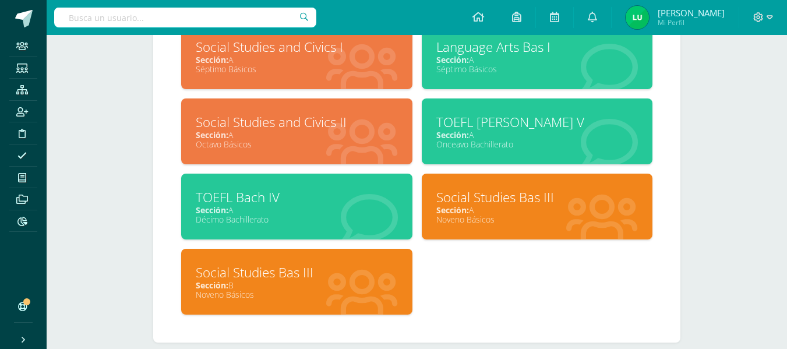
scroll to position [525, 0]
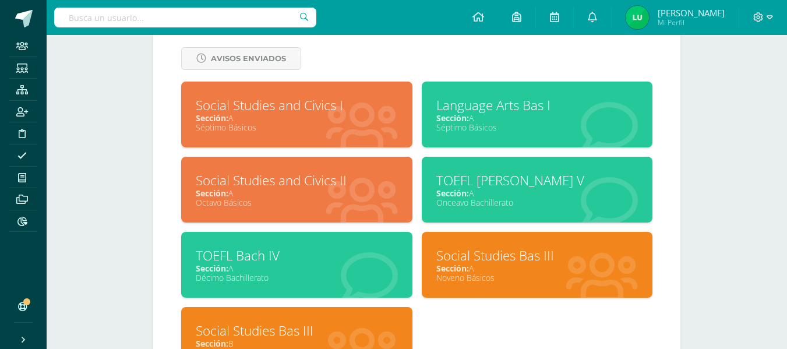
click at [308, 116] on div "Sección: A" at bounding box center [297, 117] width 202 height 11
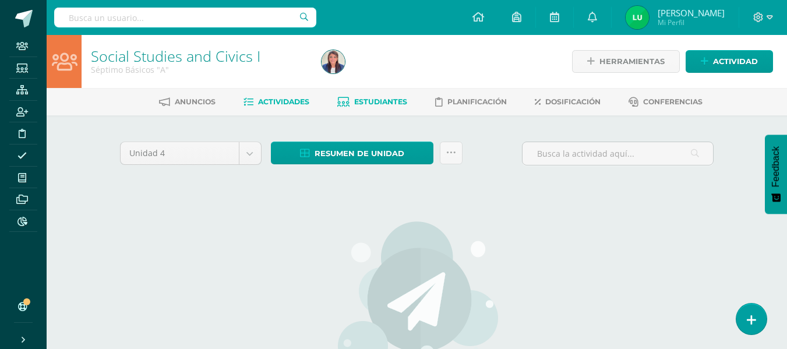
click at [386, 107] on link "Estudiantes" at bounding box center [372, 102] width 70 height 19
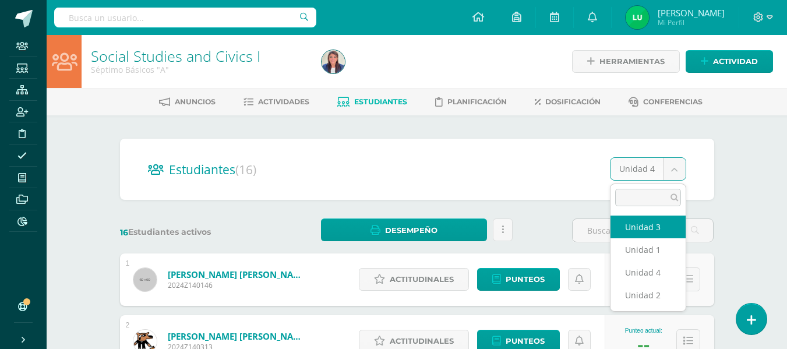
select select "/dashboard/teacher/section/735/students/?unit=20237"
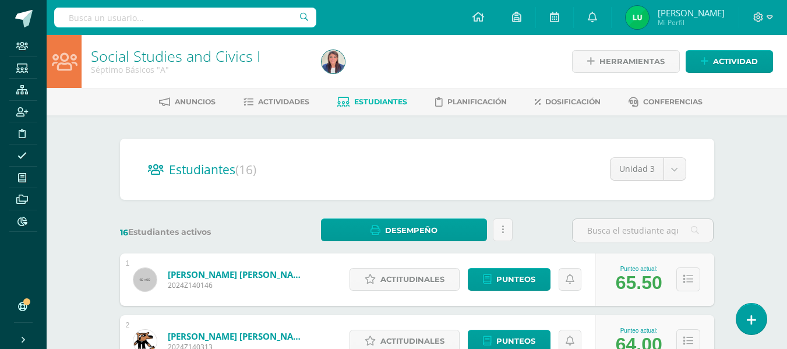
scroll to position [117, 0]
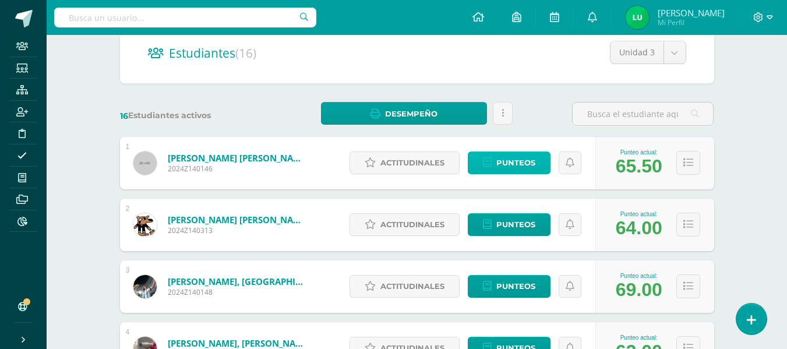
click at [529, 164] on span "Punteos" at bounding box center [516, 163] width 39 height 22
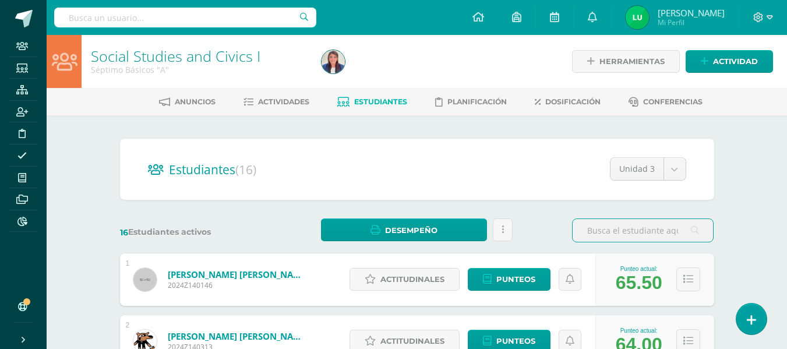
scroll to position [58, 0]
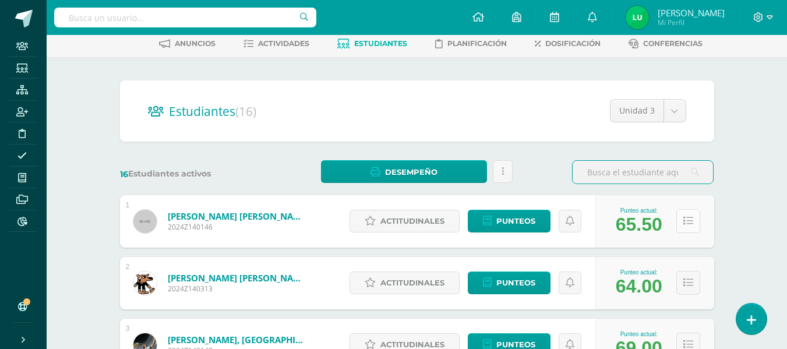
click at [682, 221] on button at bounding box center [689, 221] width 24 height 24
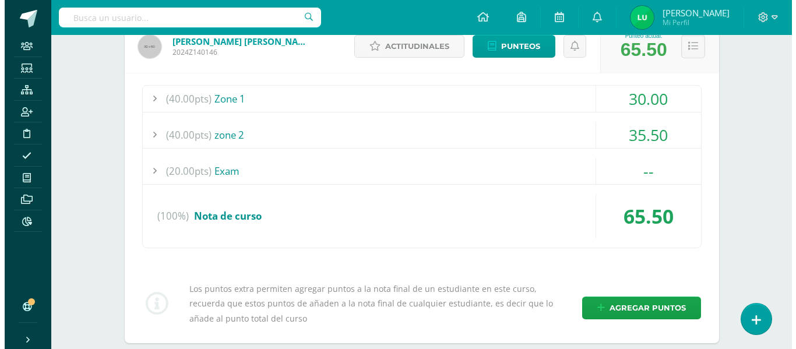
scroll to position [291, 0]
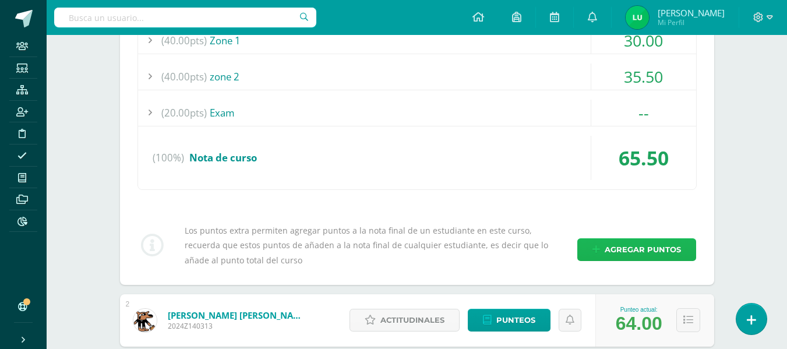
click at [613, 255] on span "Agregar puntos" at bounding box center [643, 250] width 76 height 22
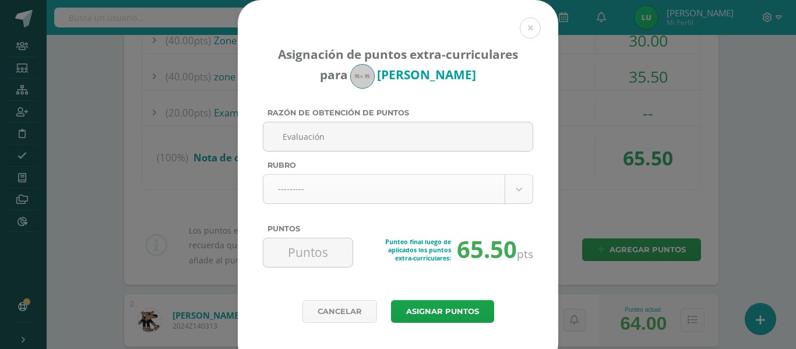
type input "Evaluación"
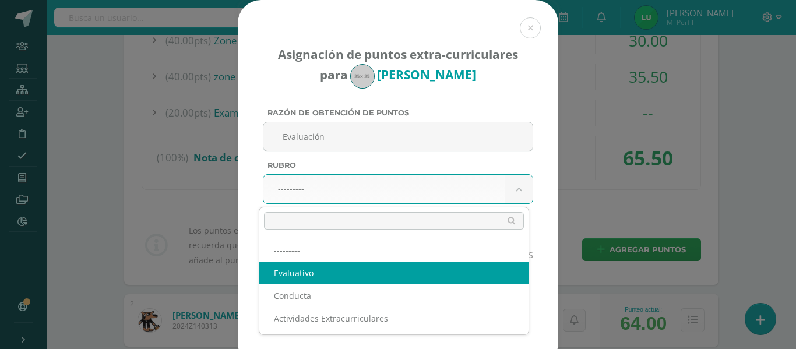
select select "1"
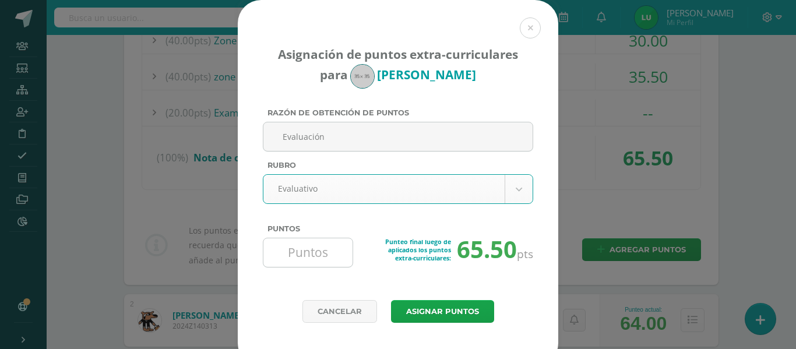
click at [310, 260] on input "Puntos" at bounding box center [308, 252] width 80 height 29
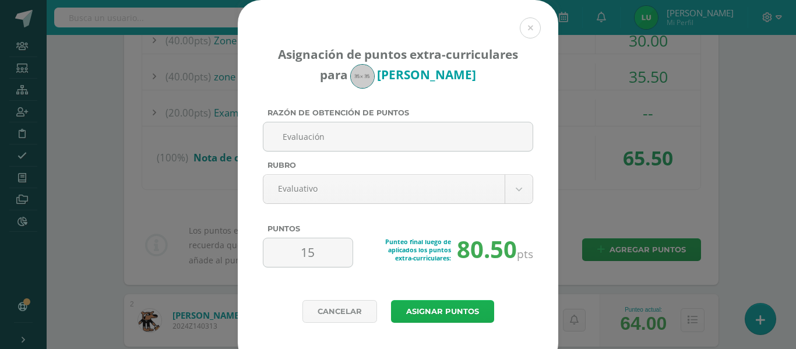
type input "15"
click at [434, 311] on button "Asignar puntos" at bounding box center [442, 311] width 103 height 23
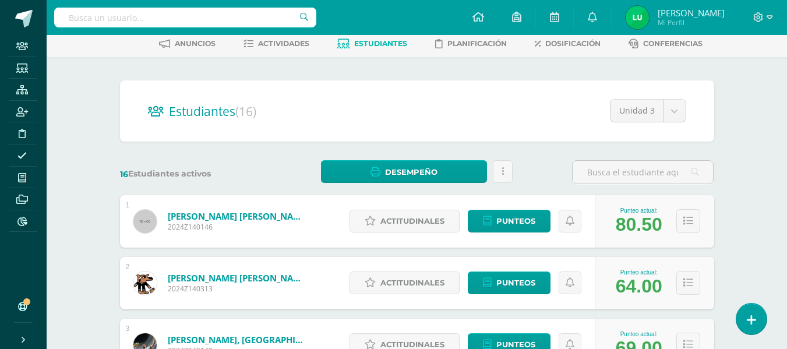
scroll to position [117, 0]
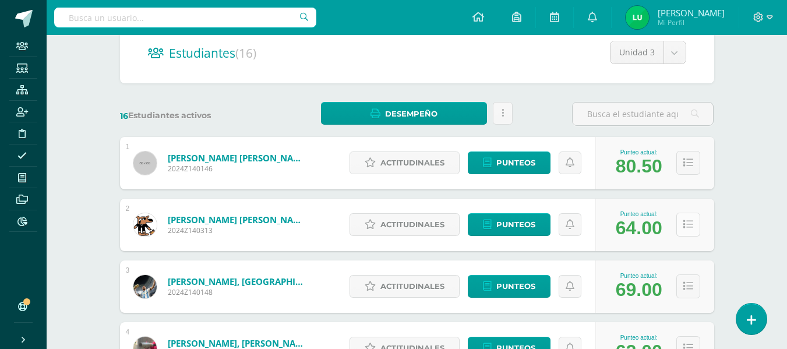
click at [688, 224] on icon at bounding box center [689, 225] width 10 height 10
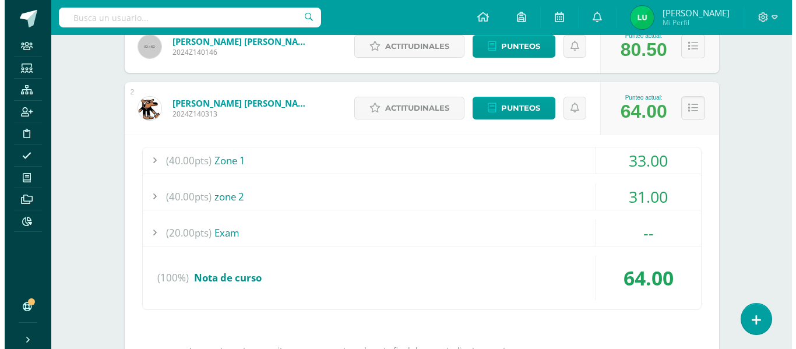
scroll to position [350, 0]
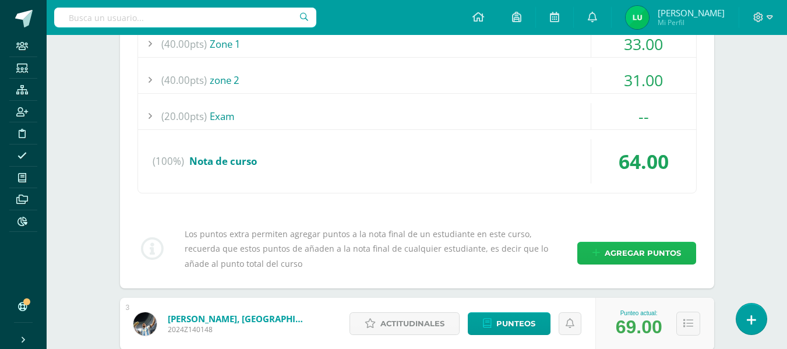
click at [621, 255] on span "Agregar puntos" at bounding box center [643, 253] width 76 height 22
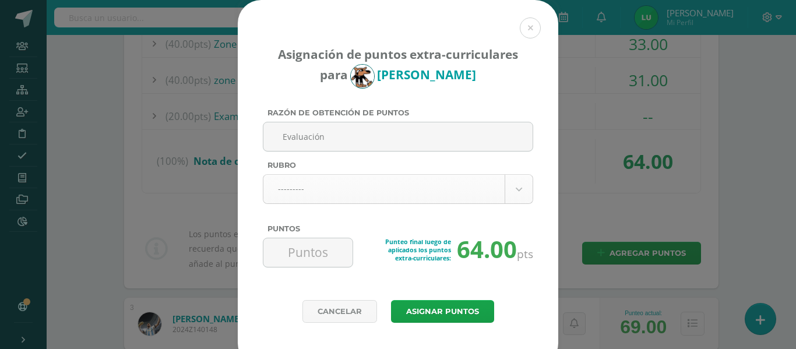
type input "Evaluación"
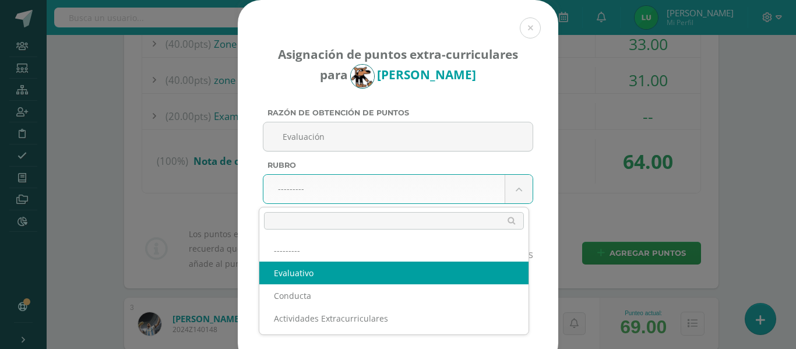
select select "1"
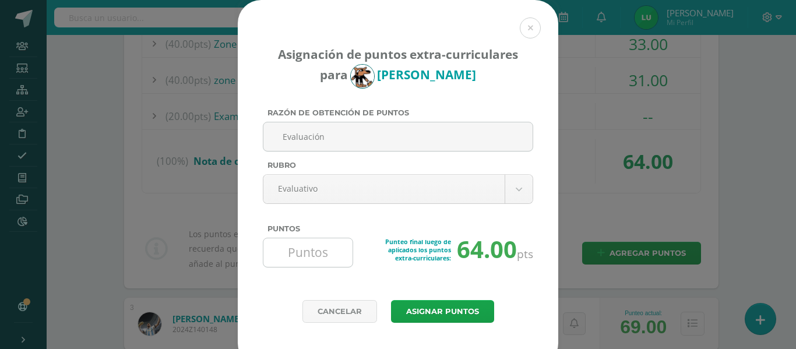
click at [303, 259] on input "Puntos" at bounding box center [308, 252] width 80 height 29
type input "12"
click at [420, 321] on button "Asignar puntos" at bounding box center [442, 311] width 103 height 23
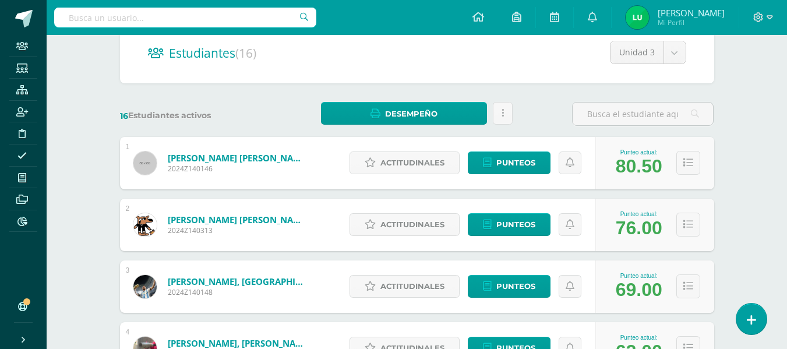
scroll to position [175, 0]
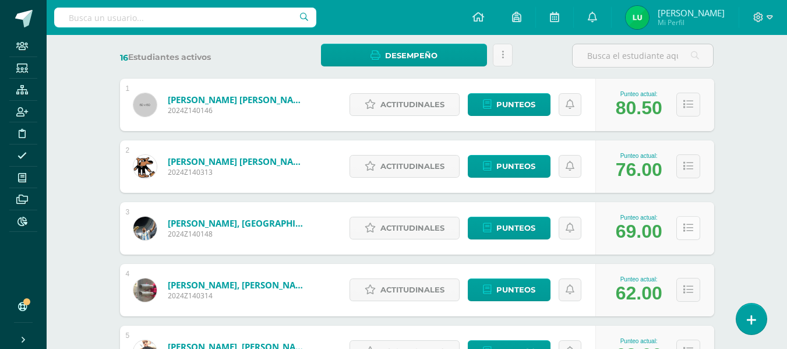
click at [688, 224] on icon at bounding box center [689, 228] width 10 height 10
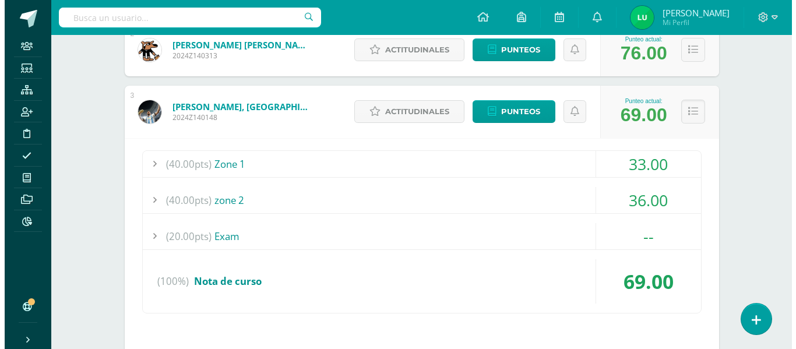
scroll to position [466, 0]
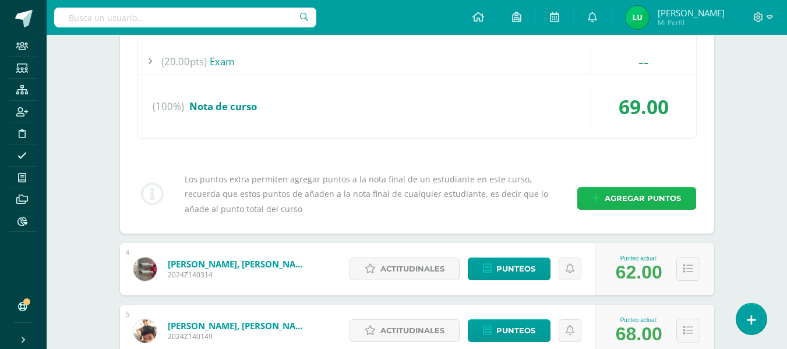
click at [633, 199] on span "Agregar puntos" at bounding box center [643, 199] width 76 height 22
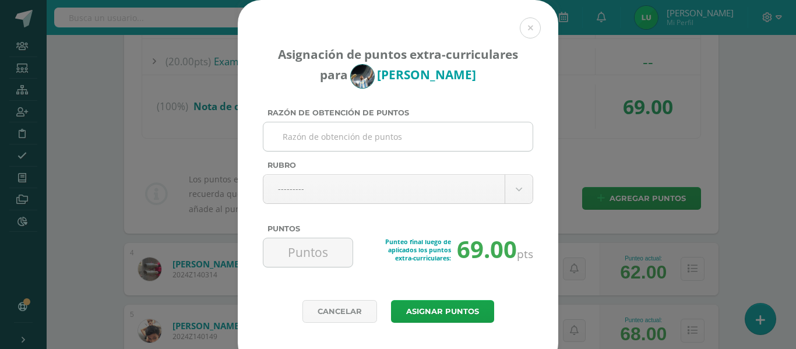
click at [372, 131] on input "Razón de obtención de puntos" at bounding box center [398, 136] width 260 height 29
type input "C"
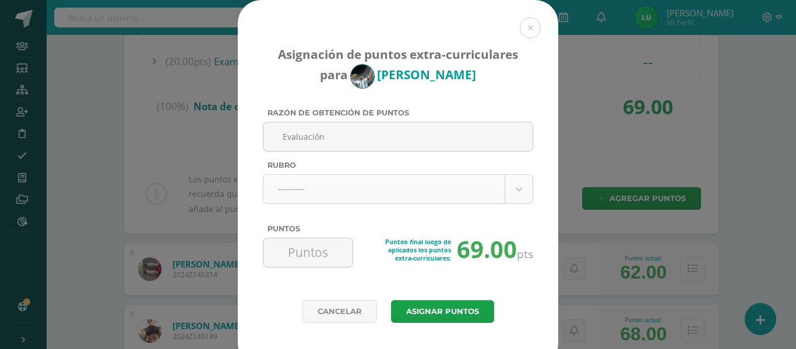
type input "Evaluación"
click at [342, 191] on body "Asignación de puntos extra-curriculares para Santiago Barahona Razón de obtenci…" at bounding box center [398, 324] width 796 height 1581
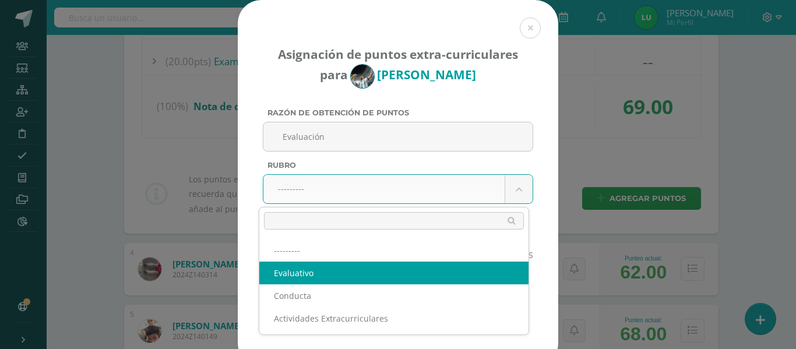
select select "1"
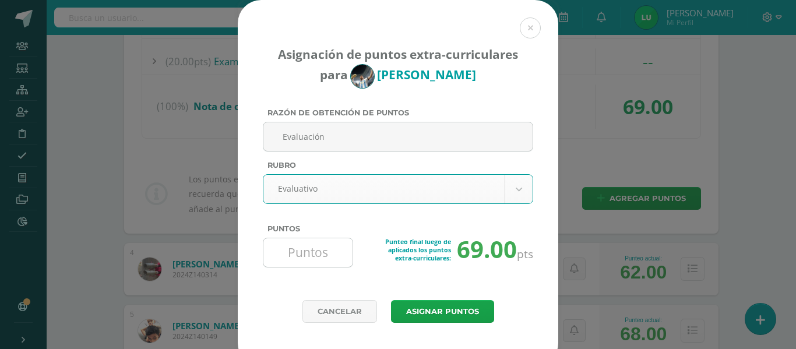
click at [316, 255] on input "Puntos" at bounding box center [308, 252] width 80 height 29
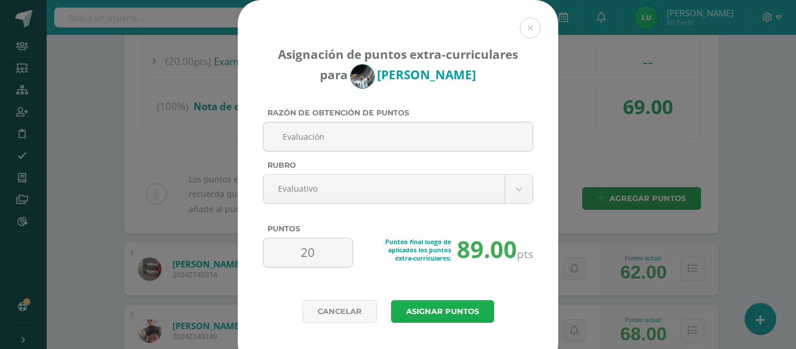
type input "20"
click at [408, 316] on button "Asignar puntos" at bounding box center [442, 311] width 103 height 23
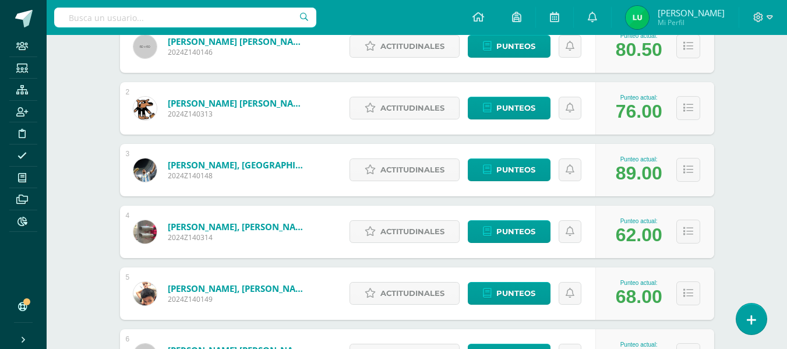
scroll to position [291, 0]
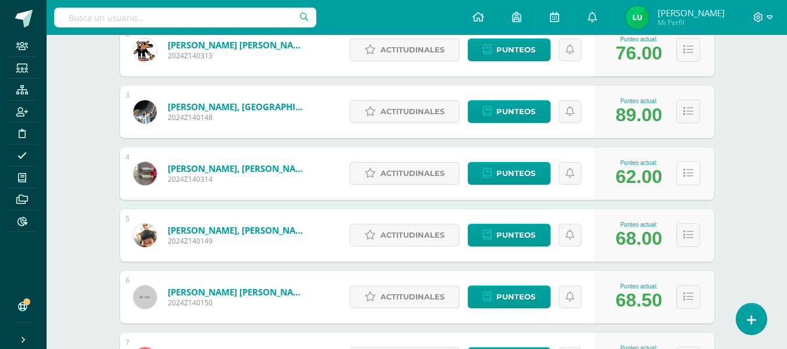
click at [692, 174] on icon at bounding box center [689, 173] width 10 height 10
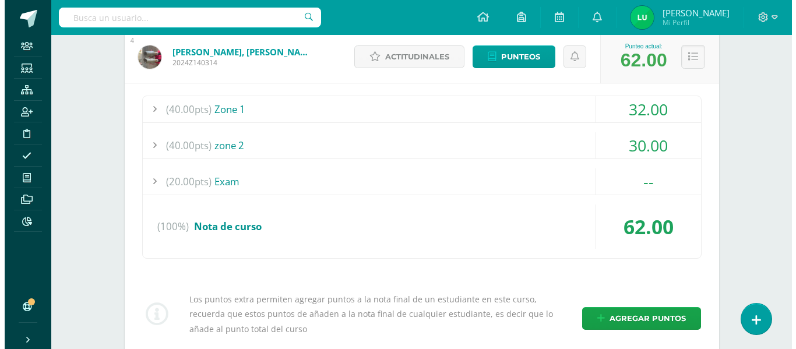
scroll to position [466, 0]
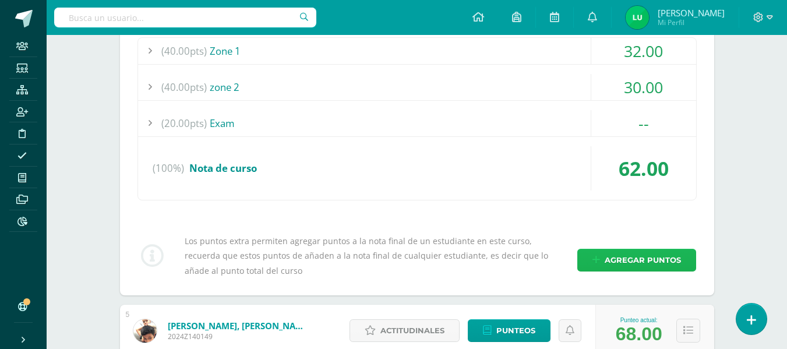
click at [641, 251] on span "Agregar puntos" at bounding box center [643, 260] width 76 height 22
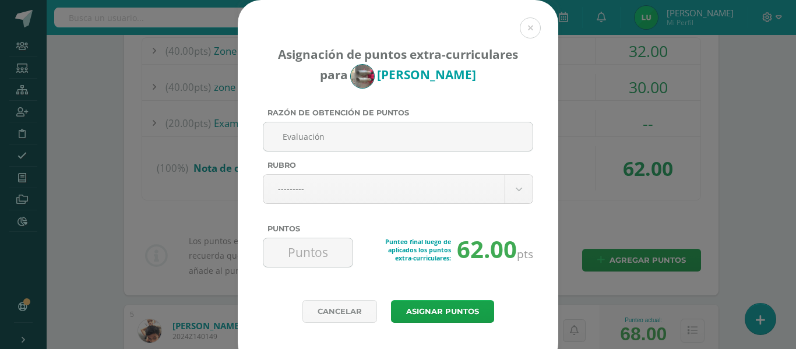
type input "Evaluación"
click at [258, 203] on div "Razón de obtención de puntos Evaluación [GEOGRAPHIC_DATA] --------- --------- E…" at bounding box center [398, 192] width 280 height 168
click at [299, 199] on body "Asignación de puntos extra-curriculares para [PERSON_NAME] Razón de obtención d…" at bounding box center [398, 324] width 796 height 1581
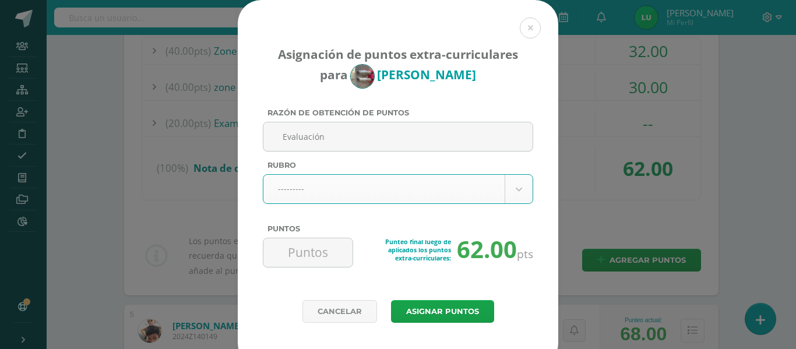
click at [315, 189] on body "Asignación de puntos extra-curriculares para [PERSON_NAME] Razón de obtención d…" at bounding box center [398, 324] width 796 height 1581
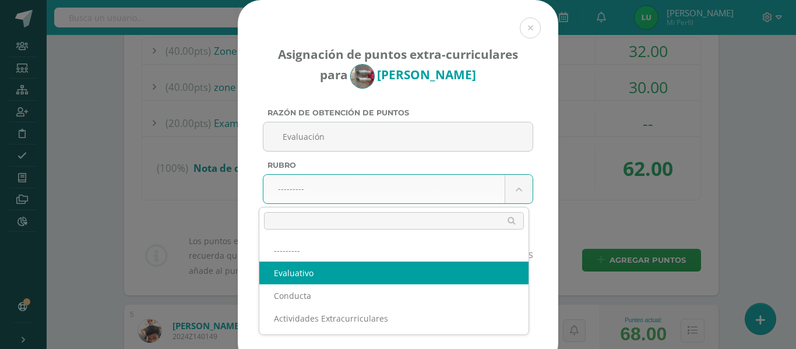
select select "1"
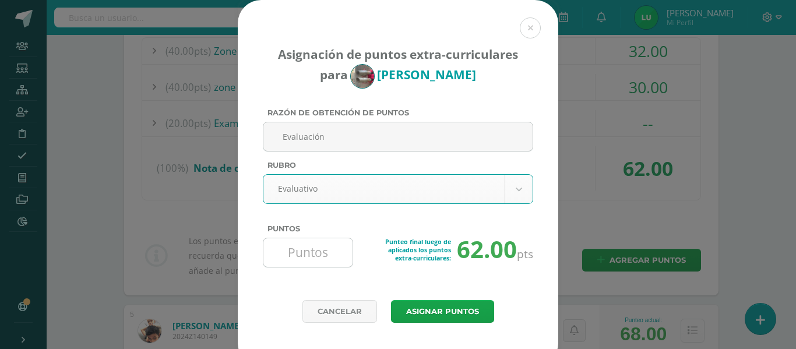
click at [296, 263] on input "Puntos" at bounding box center [308, 252] width 80 height 29
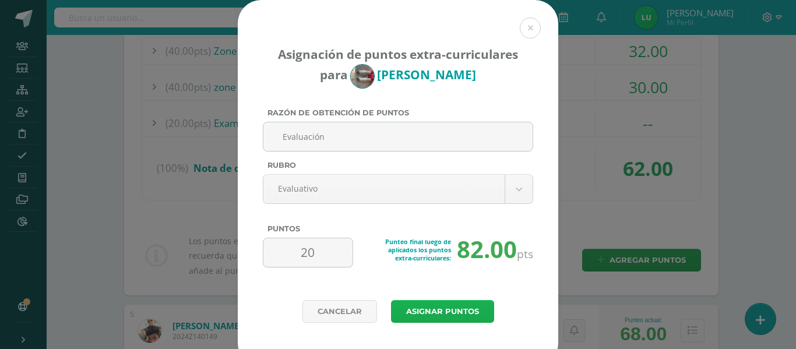
type input "20"
click at [391, 309] on button "Asignar puntos" at bounding box center [442, 311] width 103 height 23
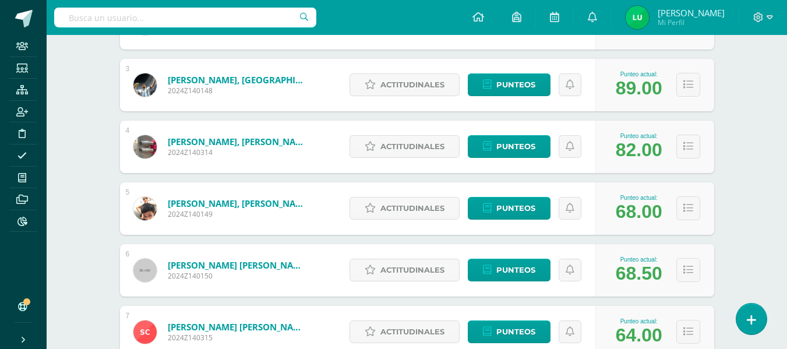
scroll to position [377, 0]
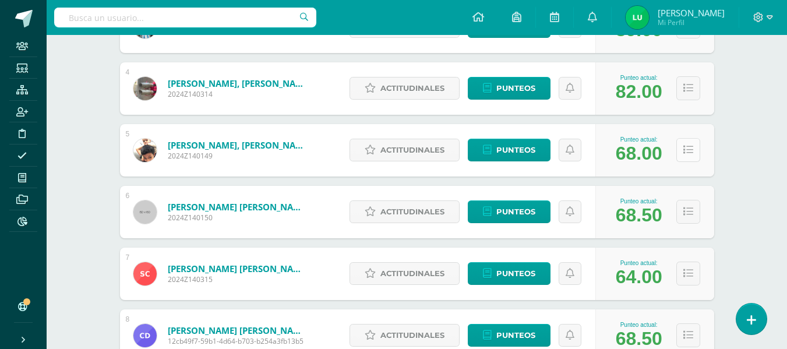
click at [684, 151] on icon at bounding box center [689, 150] width 10 height 10
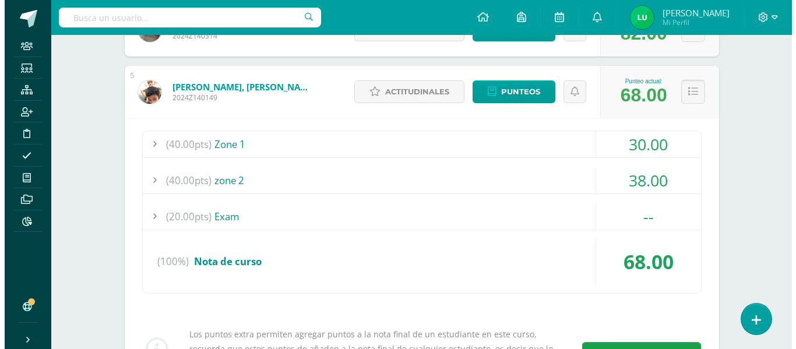
scroll to position [551, 0]
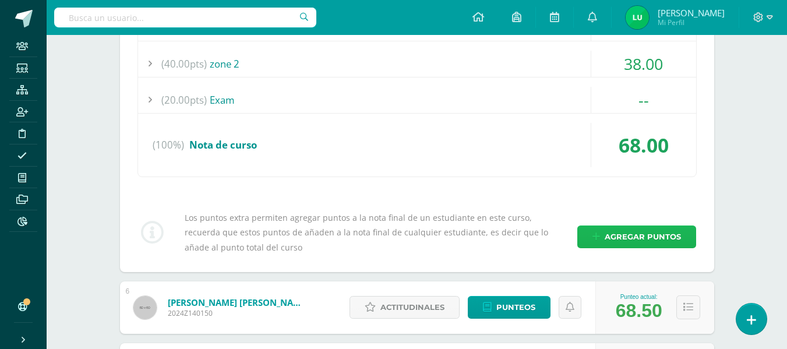
click at [639, 228] on span "Agregar puntos" at bounding box center [643, 237] width 76 height 22
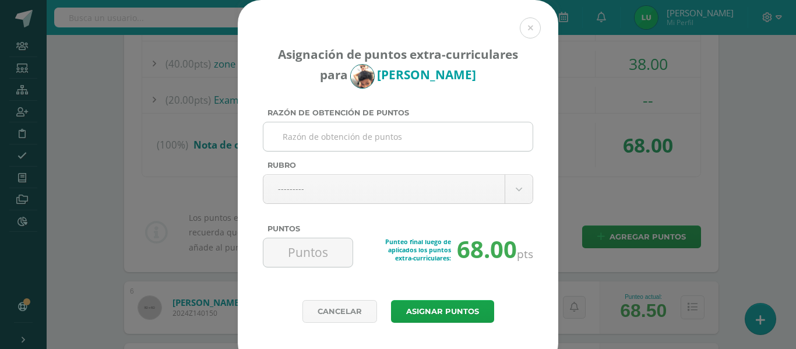
paste input "Evaluación"
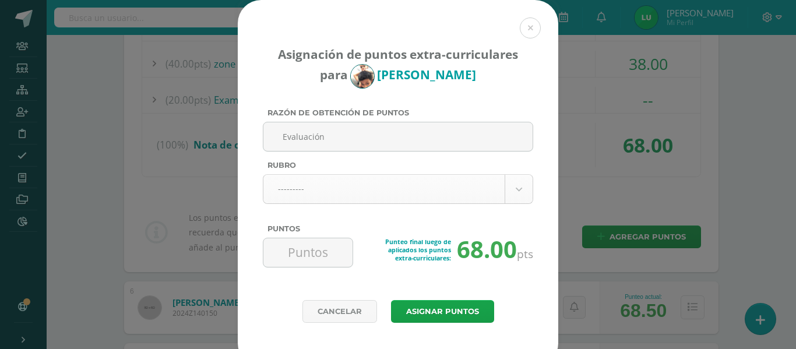
type input "Evaluación"
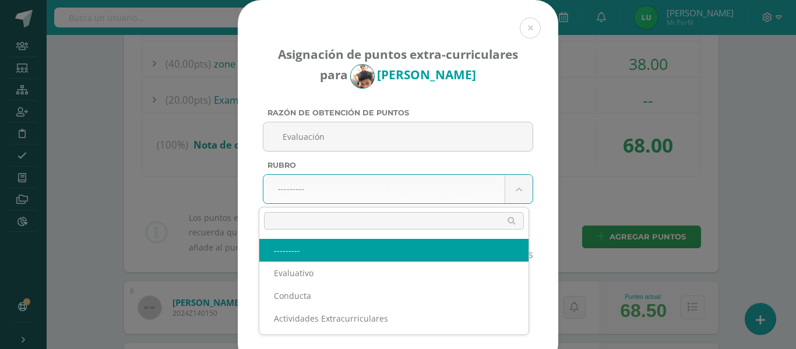
click at [323, 174] on body "Asignación de puntos extra-curriculares para [PERSON_NAME] Razón de obtención d…" at bounding box center [398, 239] width 796 height 1581
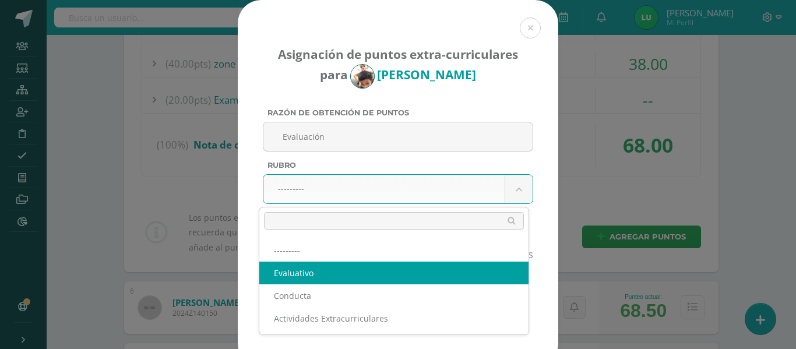
select select "1"
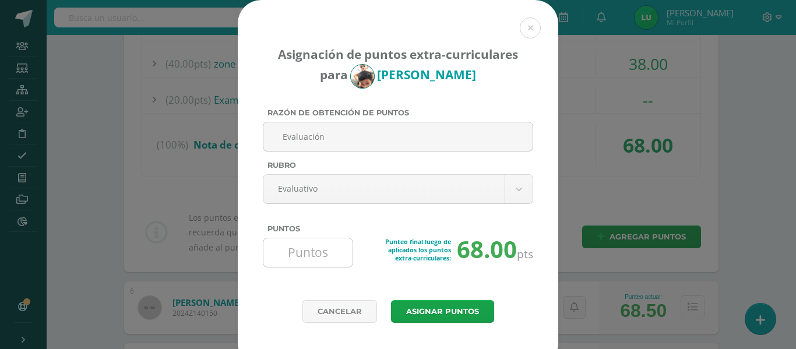
click at [300, 253] on input "Puntos" at bounding box center [308, 252] width 80 height 29
type input "16"
click at [449, 309] on button "Asignar puntos" at bounding box center [442, 311] width 103 height 23
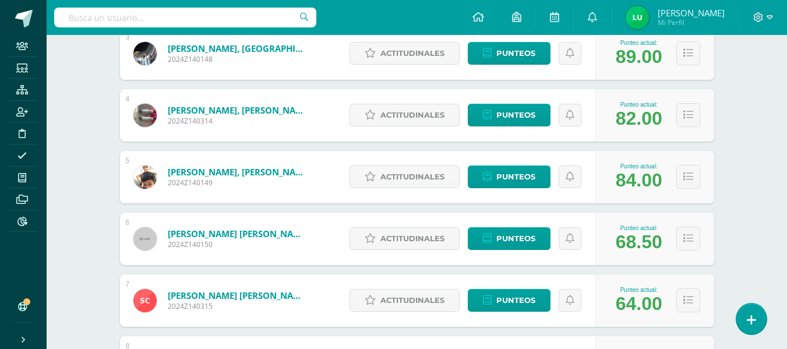
scroll to position [408, 0]
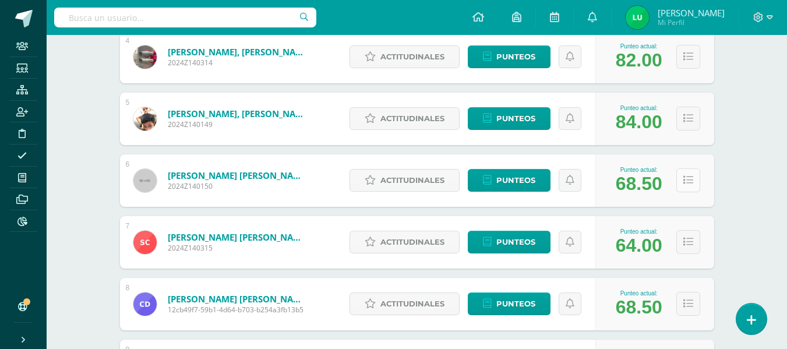
click at [683, 180] on button at bounding box center [689, 180] width 24 height 24
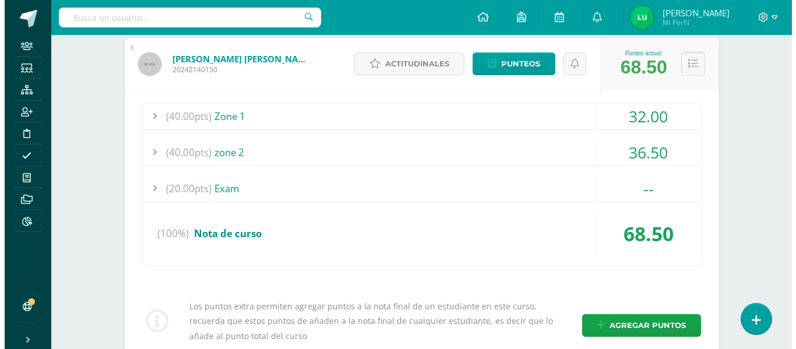
scroll to position [641, 0]
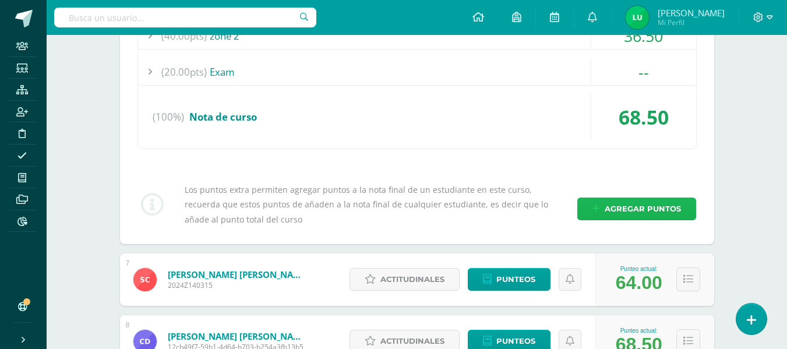
click at [627, 211] on span "Agregar puntos" at bounding box center [643, 209] width 76 height 22
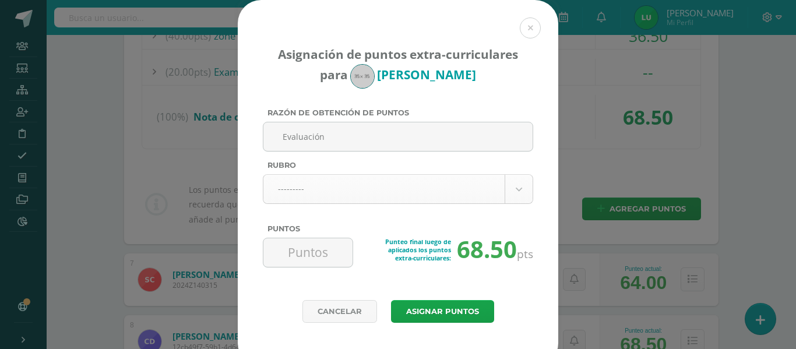
type input "Evaluación"
click at [328, 188] on body "Asignación de puntos extra-curriculares para Diego Cáceres Razón de obtención d…" at bounding box center [398, 149] width 796 height 1581
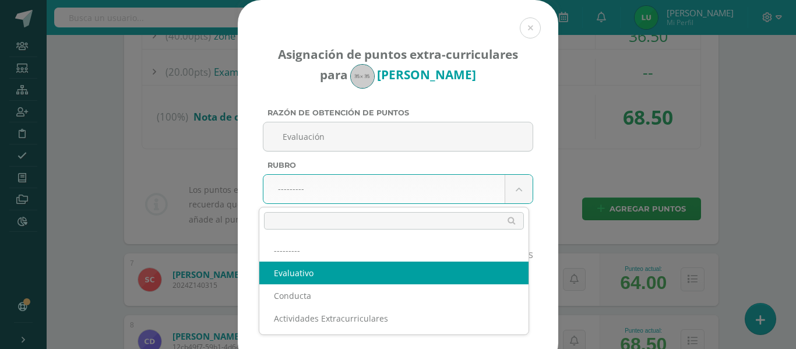
select select "1"
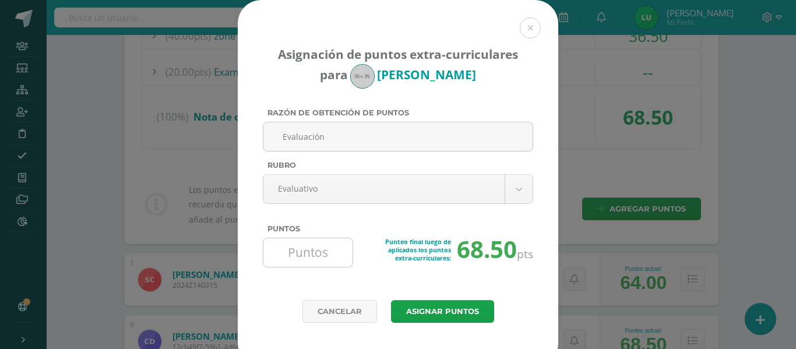
click at [319, 246] on input "Puntos" at bounding box center [308, 252] width 80 height 29
type input "17"
click at [357, 235] on div "Puntos" at bounding box center [398, 230] width 270 height 13
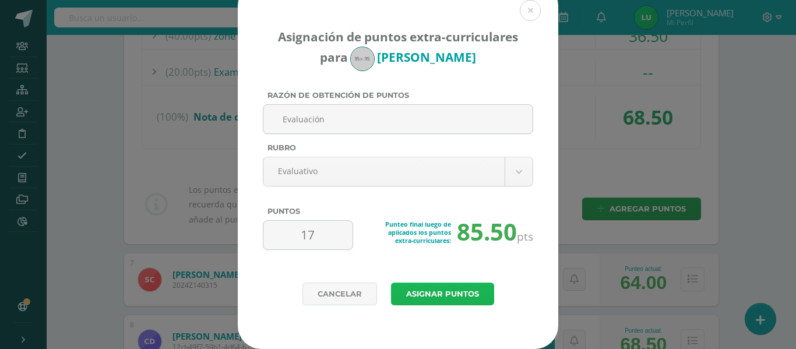
click at [424, 287] on button "Asignar puntos" at bounding box center [442, 294] width 103 height 23
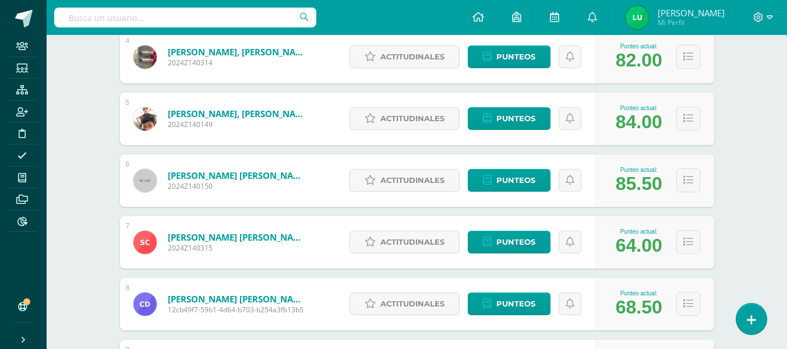
scroll to position [466, 0]
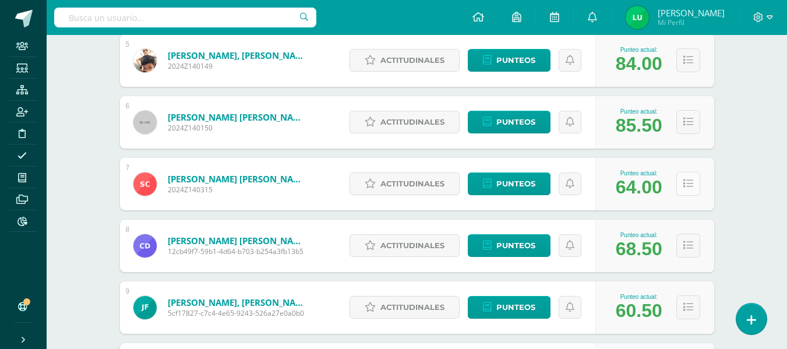
click at [690, 184] on icon at bounding box center [689, 184] width 10 height 10
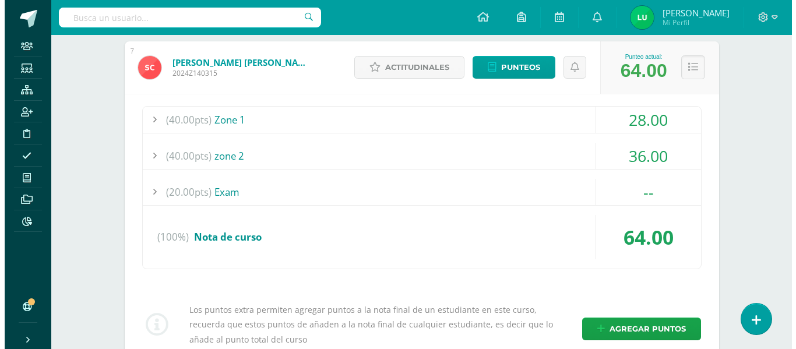
scroll to position [641, 0]
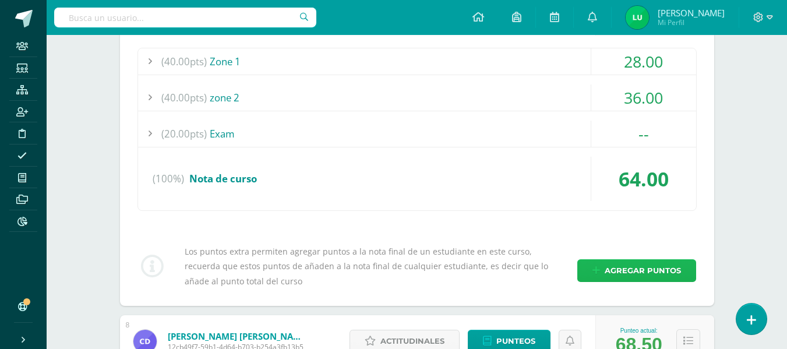
click at [633, 260] on span "Agregar puntos" at bounding box center [643, 271] width 76 height 22
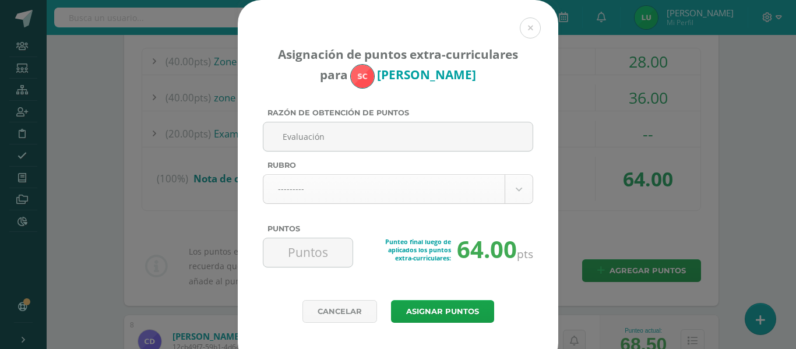
type input "Evaluación"
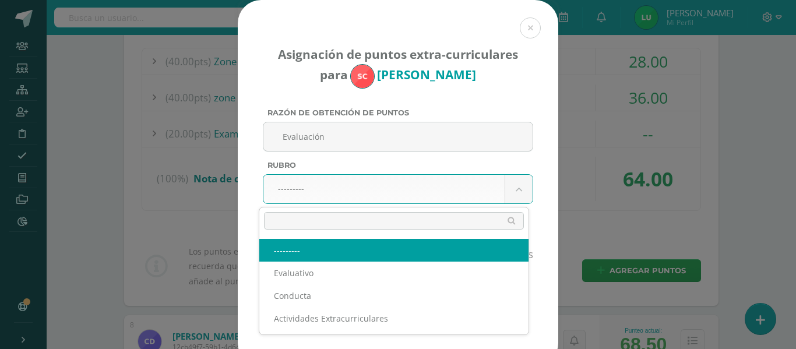
click at [325, 187] on body "Asignación de puntos extra-curriculares para Sebastian Cermeño Razón de obtenci…" at bounding box center [398, 149] width 796 height 1581
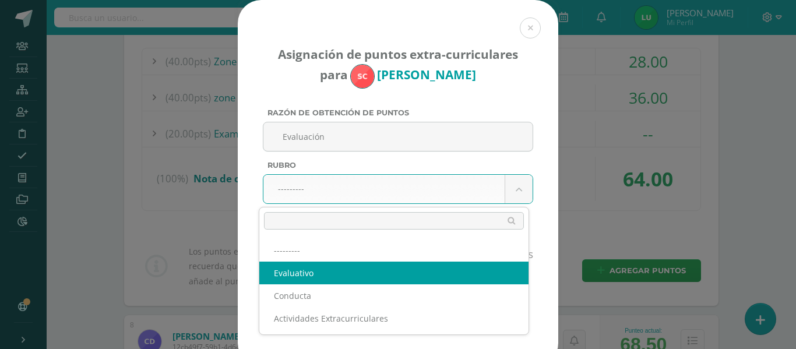
select select "1"
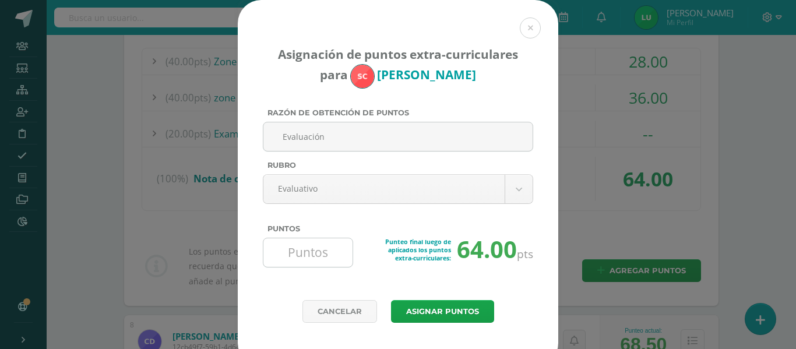
click at [306, 249] on input "Puntos" at bounding box center [308, 252] width 80 height 29
type input "17"
click at [420, 315] on button "Asignar puntos" at bounding box center [442, 311] width 103 height 23
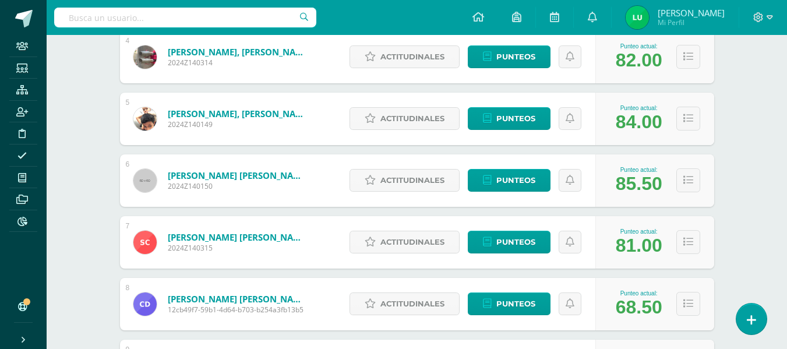
scroll to position [466, 0]
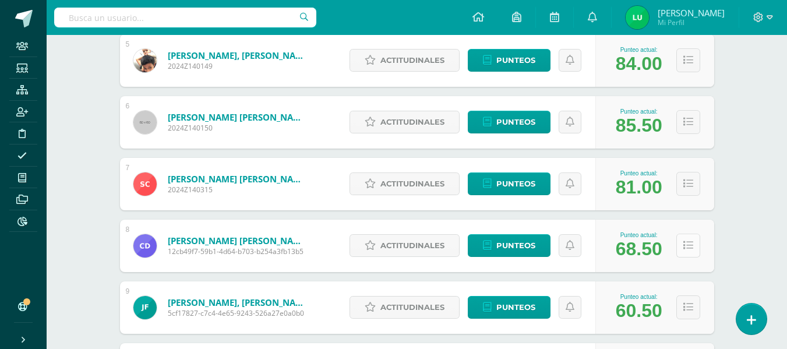
click at [692, 248] on icon at bounding box center [689, 246] width 10 height 10
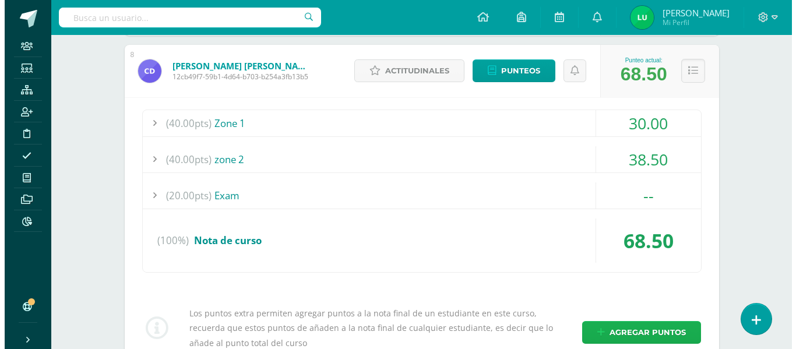
scroll to position [758, 0]
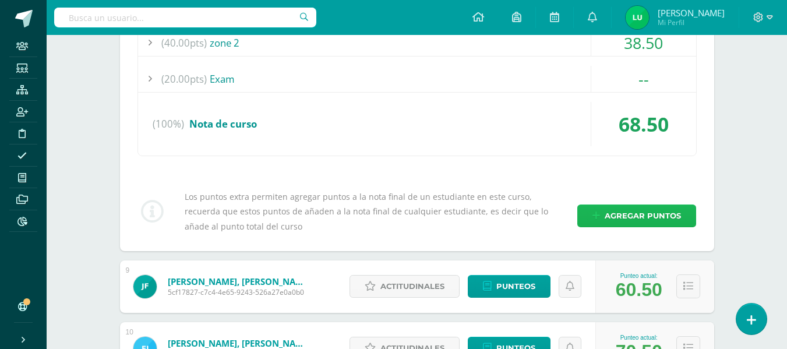
click at [639, 214] on span "Agregar puntos" at bounding box center [643, 216] width 76 height 22
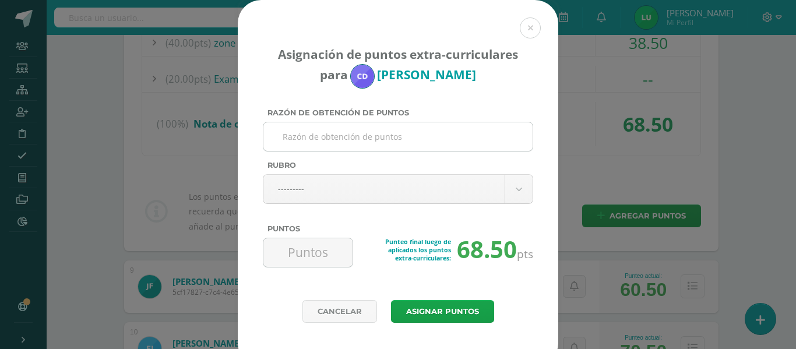
click at [344, 133] on input "Razón de obtención de puntos" at bounding box center [398, 136] width 260 height 29
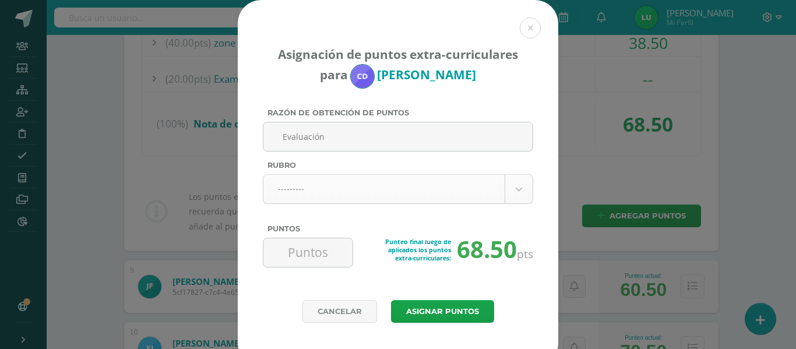
type input "Evaluación"
click at [297, 194] on body "Asignación de puntos extra-curriculares para Christopher Díaz Razón de obtenció…" at bounding box center [398, 32] width 796 height 1581
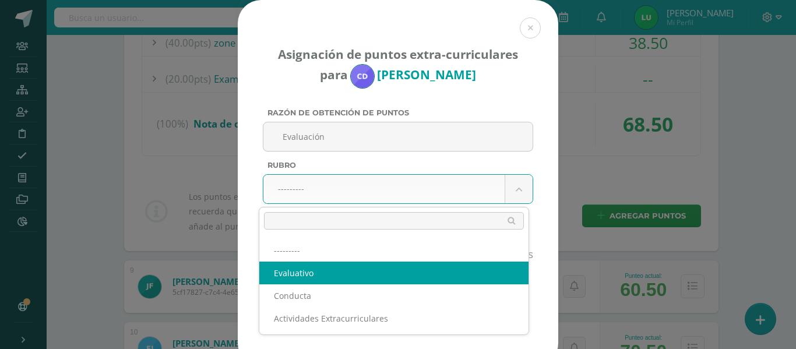
select select "1"
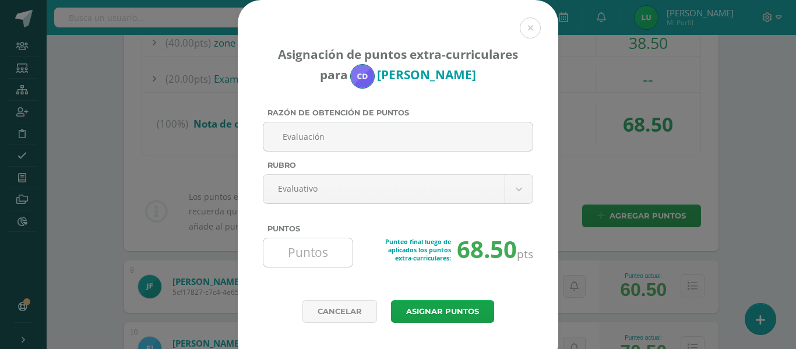
click at [297, 246] on input "Puntos" at bounding box center [308, 252] width 80 height 29
type input "20"
click at [423, 307] on button "Asignar puntos" at bounding box center [442, 311] width 103 height 23
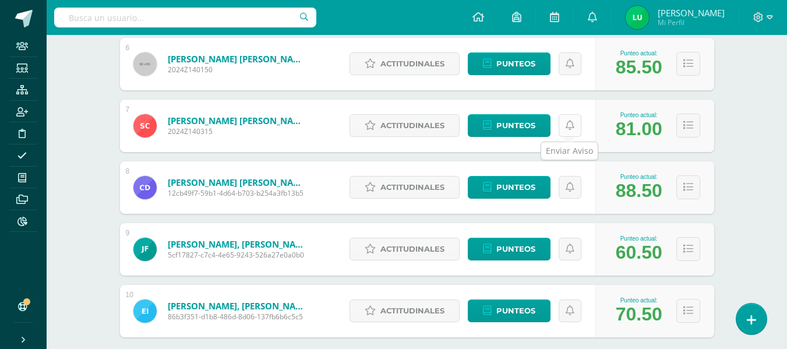
scroll to position [583, 0]
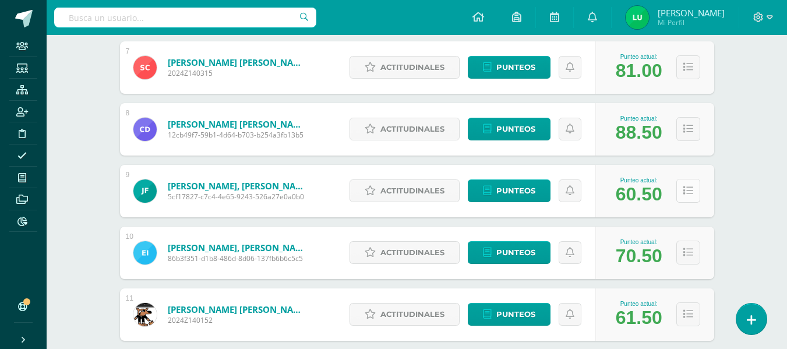
click at [690, 195] on icon at bounding box center [689, 191] width 10 height 10
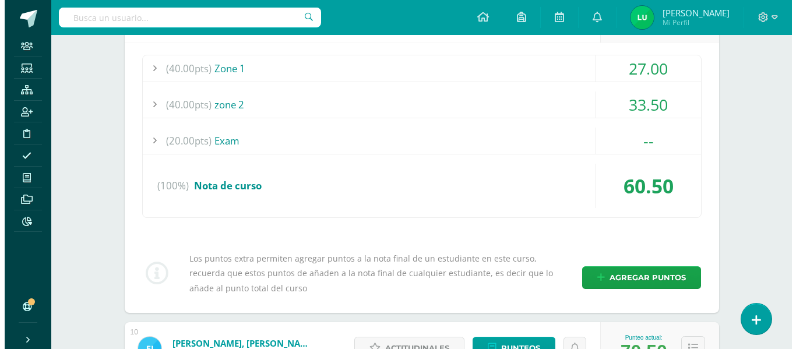
scroll to position [874, 0]
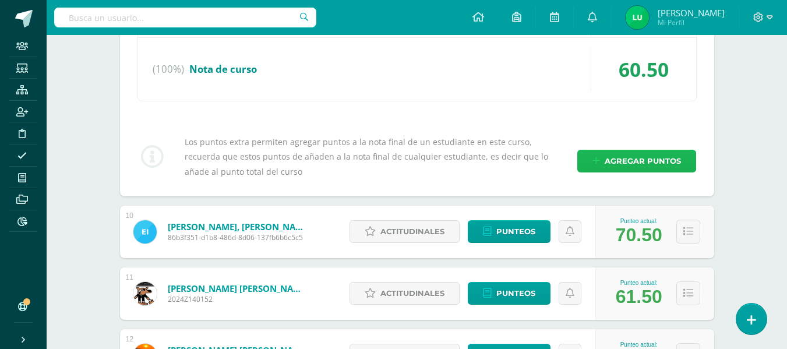
click at [641, 154] on span "Agregar puntos" at bounding box center [643, 161] width 76 height 22
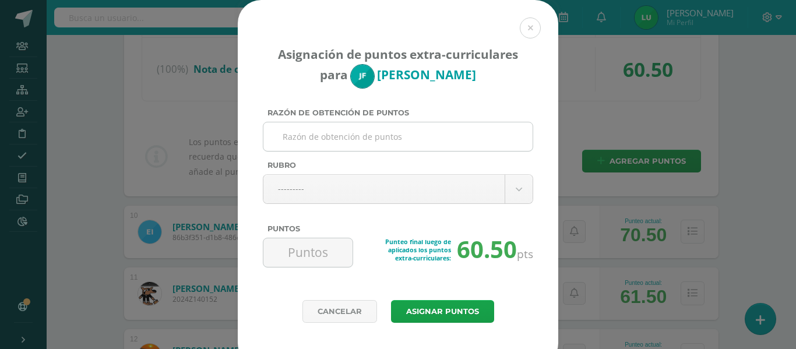
click at [430, 129] on input "Razón de obtención de puntos" at bounding box center [398, 136] width 260 height 29
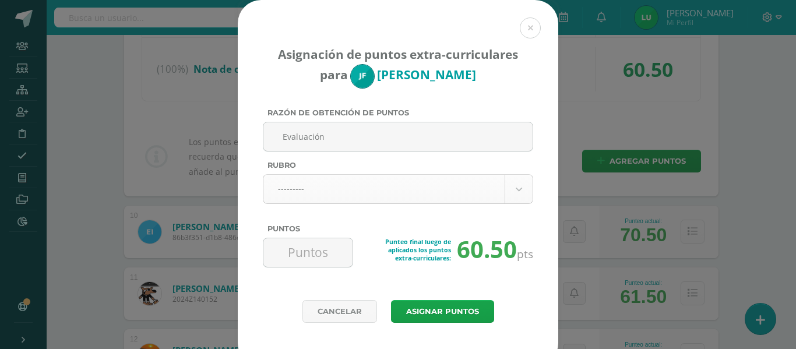
type input "Evaluación"
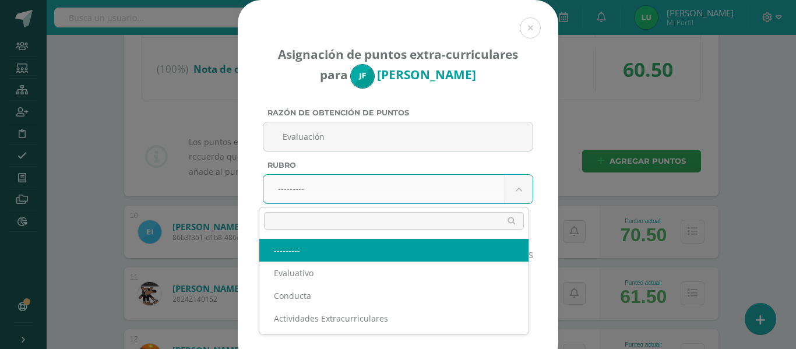
select select "1"
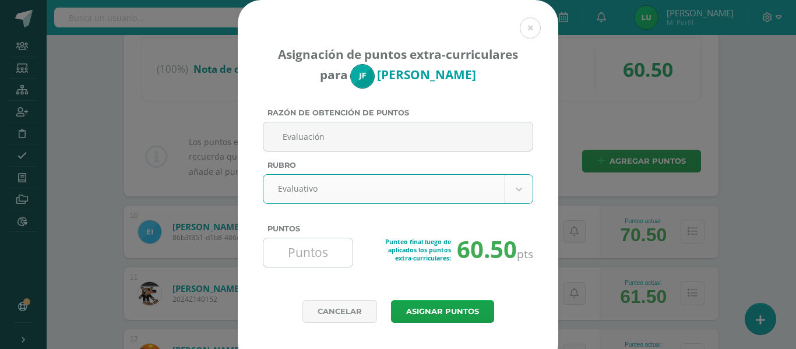
click at [337, 238] on input "Puntos" at bounding box center [308, 252] width 80 height 29
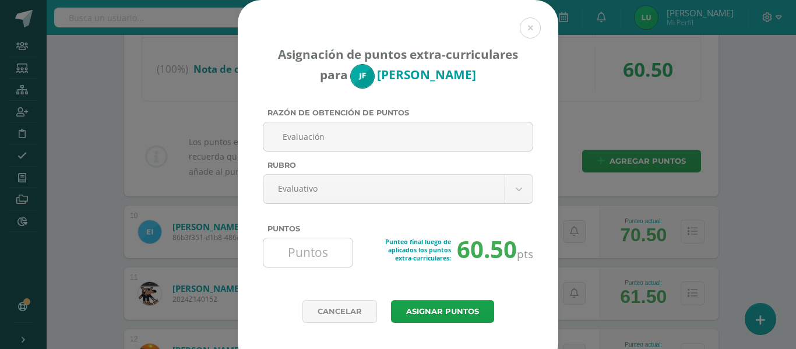
click at [323, 252] on input "Puntos" at bounding box center [308, 252] width 80 height 29
type input "12"
click at [403, 308] on button "Asignar puntos" at bounding box center [442, 311] width 103 height 23
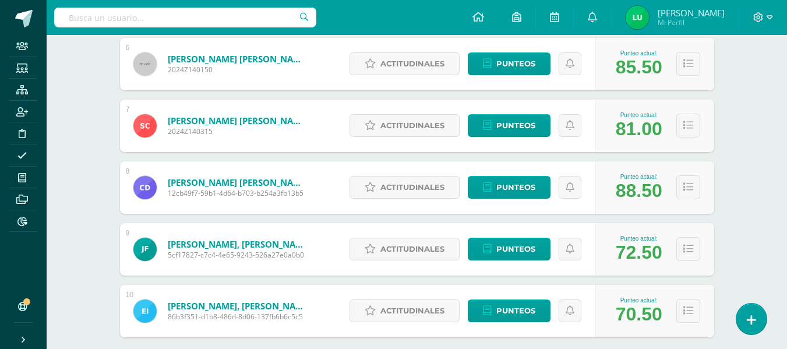
scroll to position [583, 0]
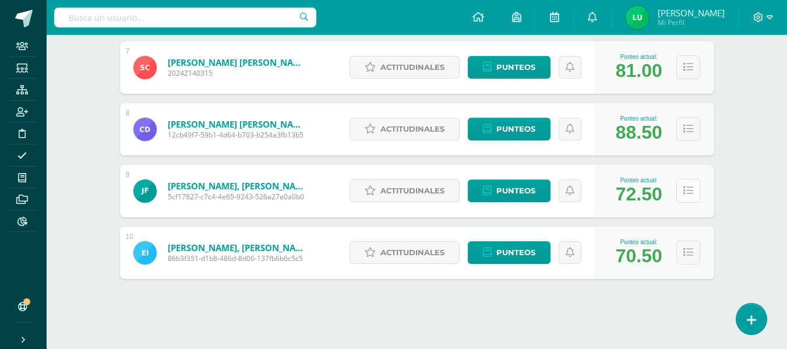
click at [690, 196] on button at bounding box center [689, 191] width 24 height 24
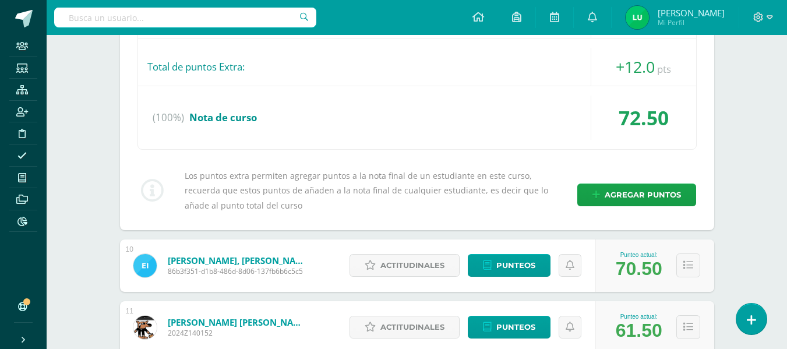
scroll to position [1107, 0]
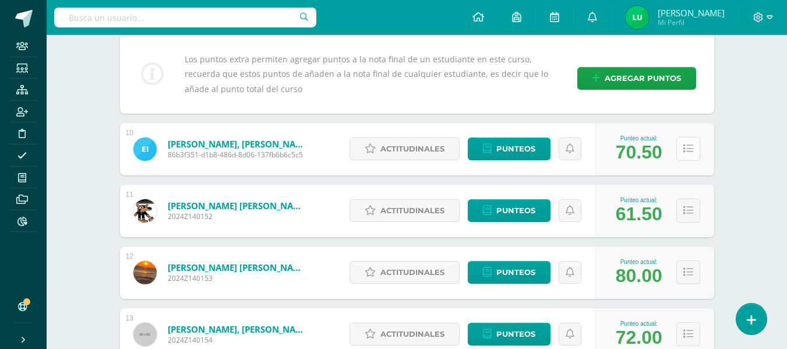
click at [691, 153] on icon at bounding box center [689, 149] width 10 height 10
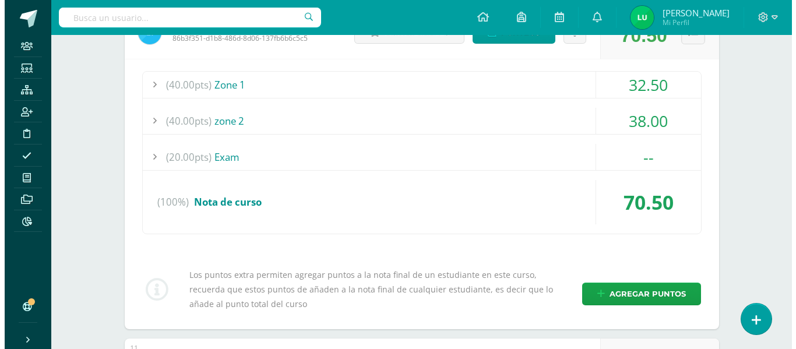
scroll to position [1341, 0]
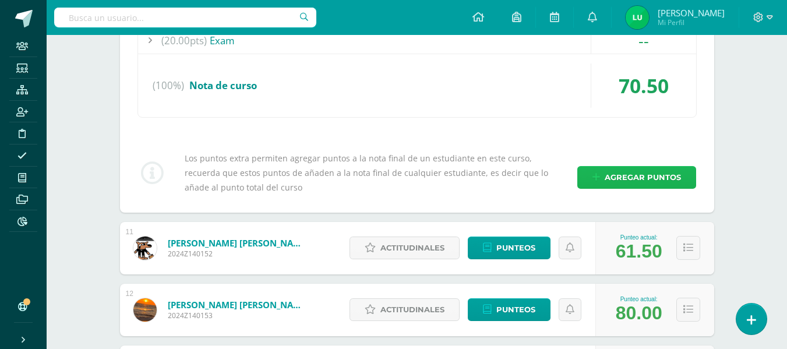
click at [650, 170] on span "Agregar puntos" at bounding box center [643, 178] width 76 height 22
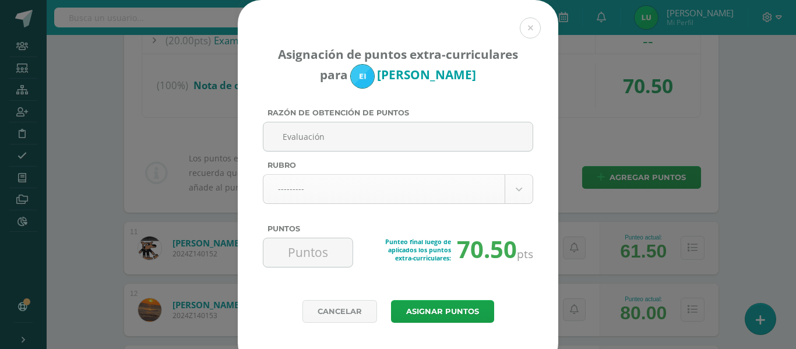
type input "Evaluación"
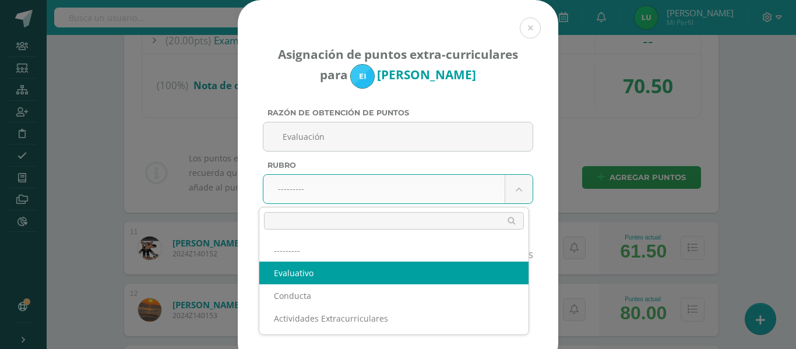
drag, startPoint x: 308, startPoint y: 261, endPoint x: 308, endPoint y: 268, distance: 7.0
select select "1"
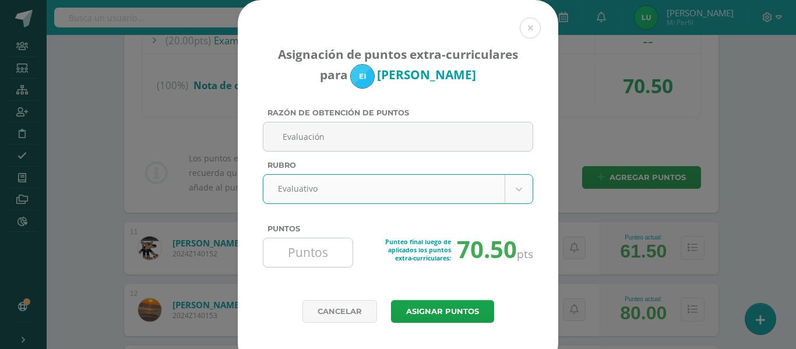
click at [308, 250] on input "Puntos" at bounding box center [308, 252] width 80 height 29
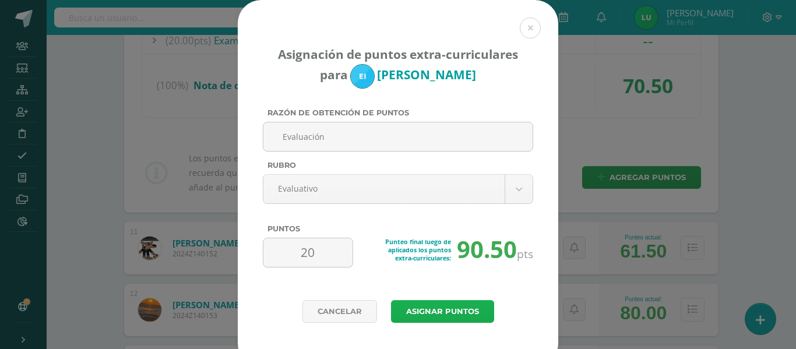
type input "20"
click at [433, 306] on button "Asignar puntos" at bounding box center [442, 311] width 103 height 23
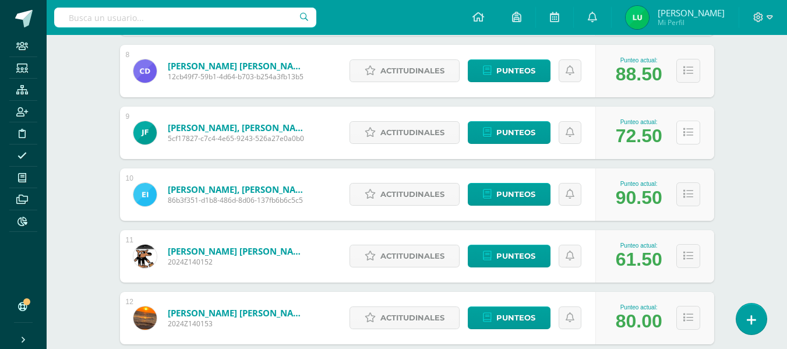
scroll to position [699, 0]
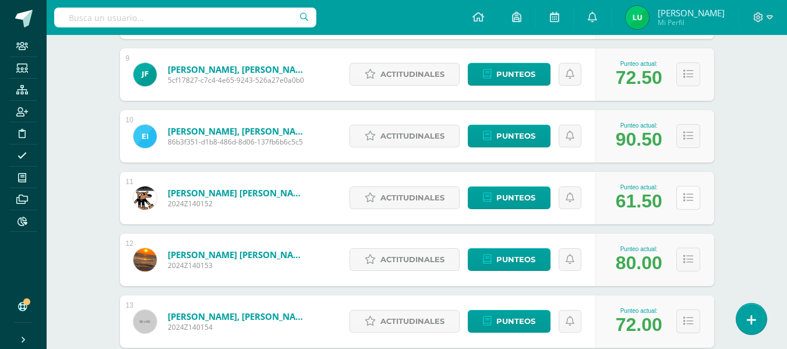
click at [694, 188] on button at bounding box center [689, 198] width 24 height 24
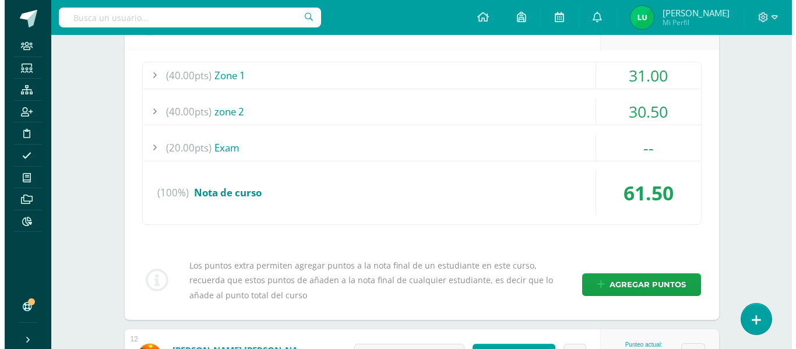
scroll to position [933, 0]
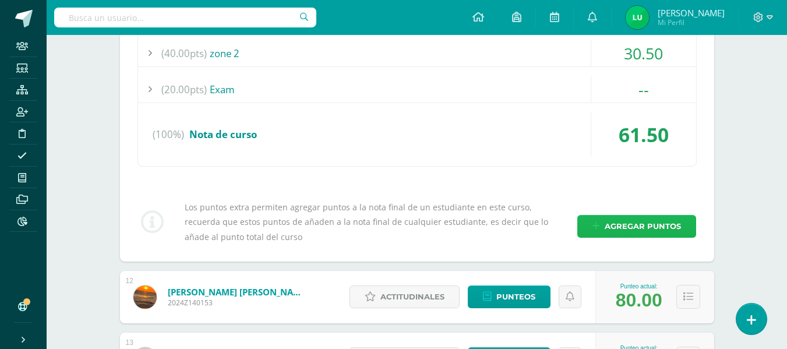
click at [642, 224] on span "Agregar puntos" at bounding box center [643, 227] width 76 height 22
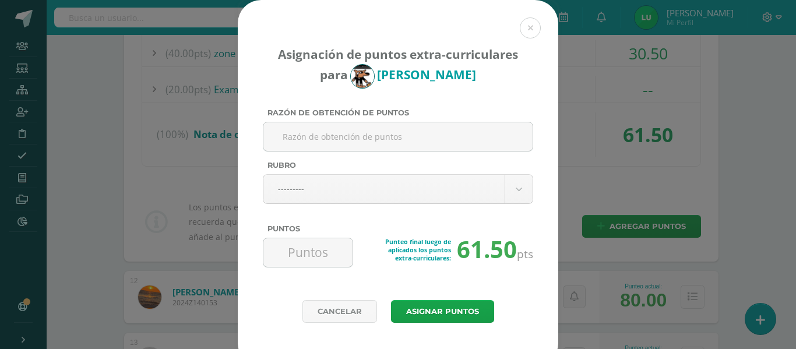
paste input "Evaluación"
type input "Evaluación"
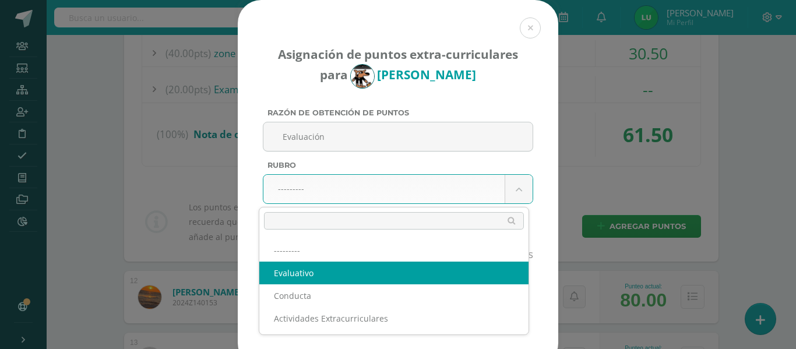
select select "1"
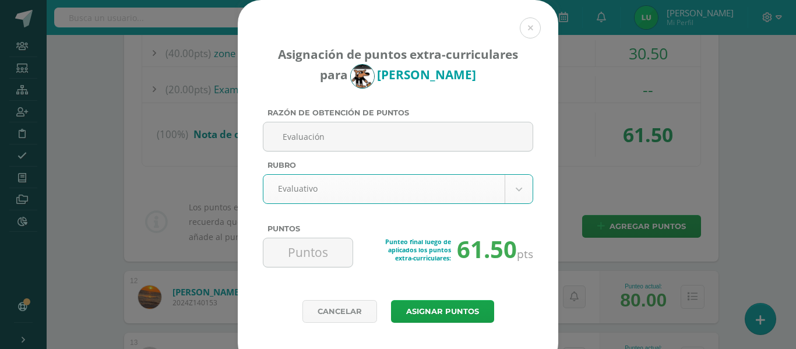
click at [309, 226] on label "Puntos" at bounding box center [398, 228] width 270 height 9
click at [309, 238] on input "Puntos" at bounding box center [308, 252] width 80 height 29
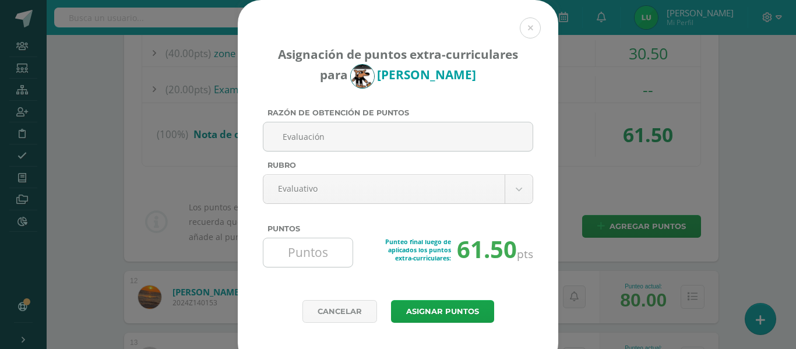
click at [288, 262] on input "Puntos" at bounding box center [308, 252] width 80 height 29
click at [295, 253] on input "Puntos" at bounding box center [308, 252] width 80 height 29
type input "16"
click at [444, 310] on button "Asignar puntos" at bounding box center [442, 311] width 103 height 23
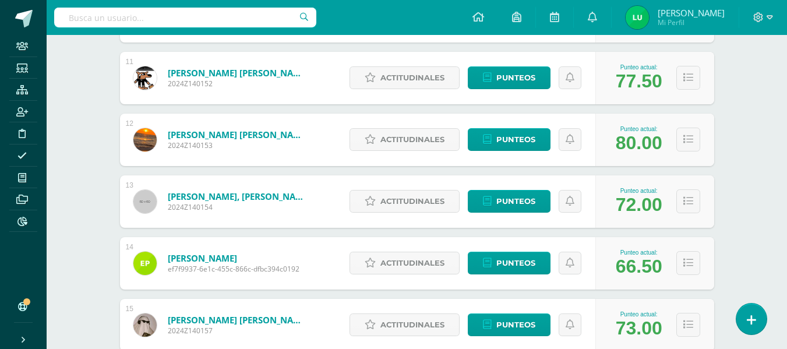
scroll to position [878, 0]
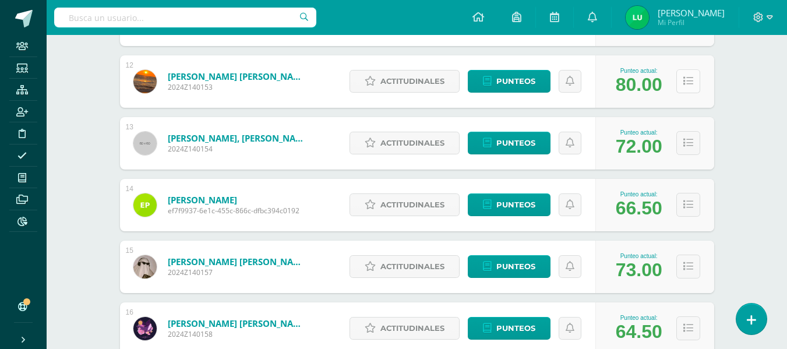
click at [685, 82] on icon at bounding box center [689, 81] width 10 height 10
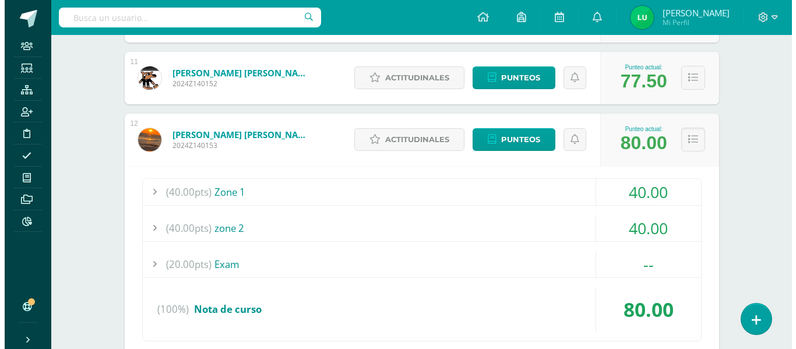
scroll to position [994, 0]
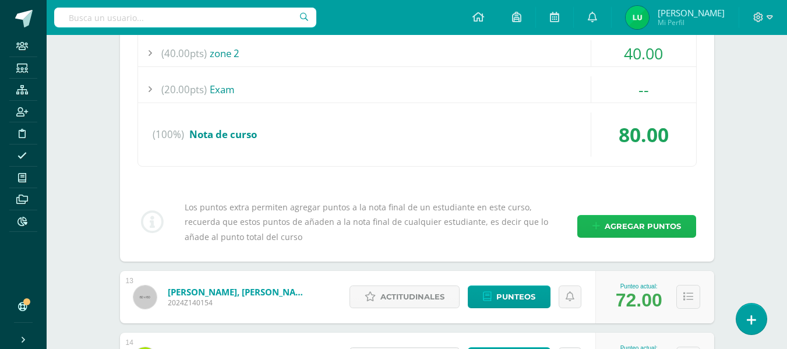
click at [635, 221] on span "Agregar puntos" at bounding box center [643, 227] width 76 height 22
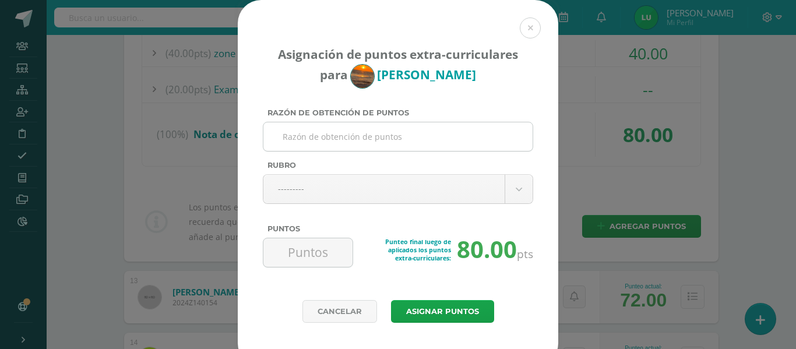
paste input "Evaluación"
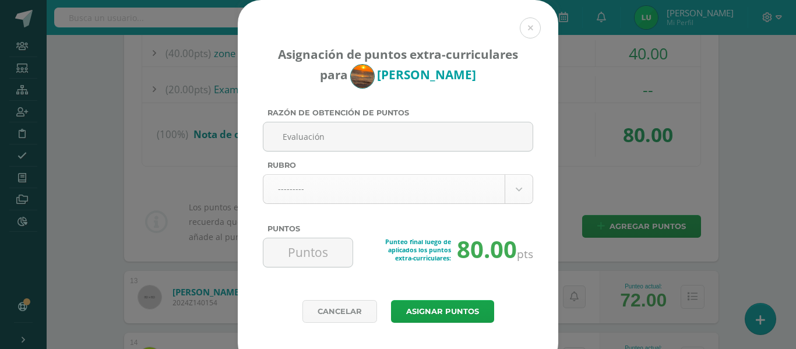
type input "Evaluación"
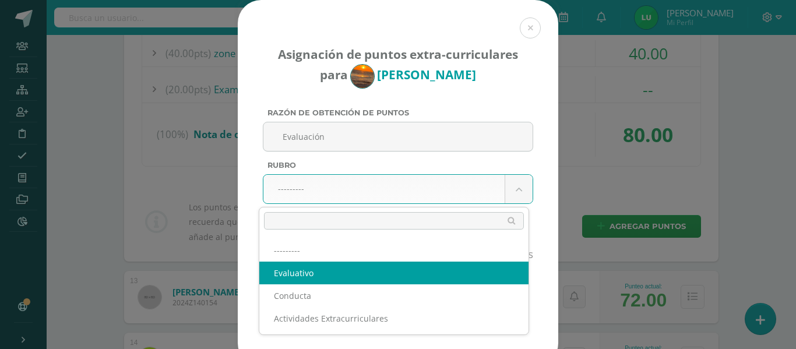
select select "1"
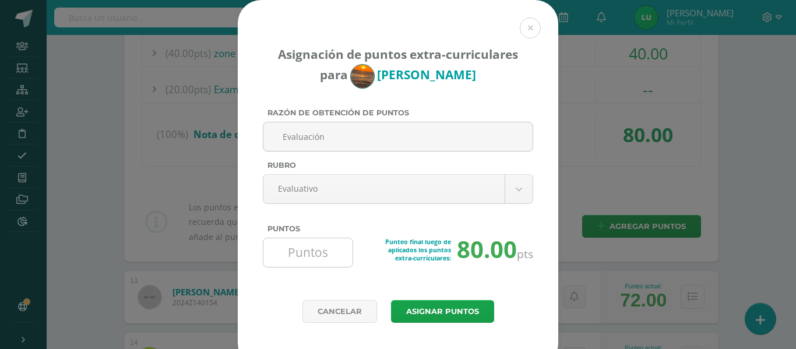
click at [313, 249] on input "Puntos" at bounding box center [308, 252] width 80 height 29
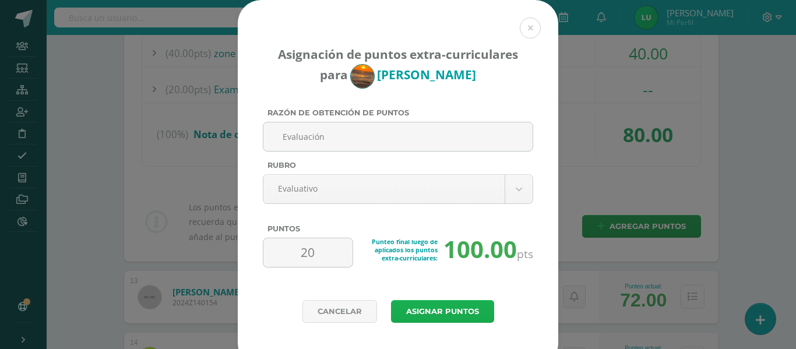
type input "20"
click at [416, 316] on button "Asignar puntos" at bounding box center [442, 311] width 103 height 23
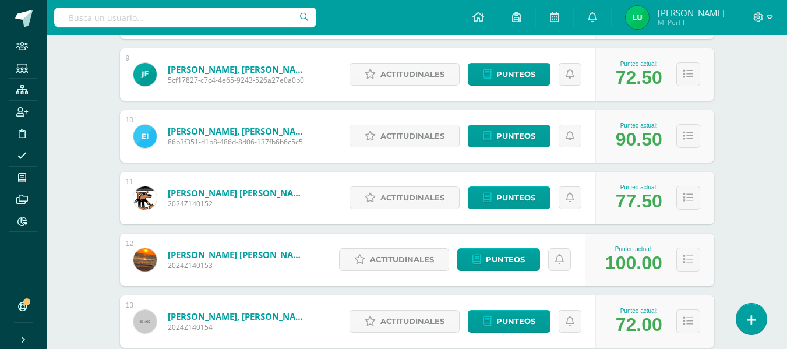
scroll to position [758, 0]
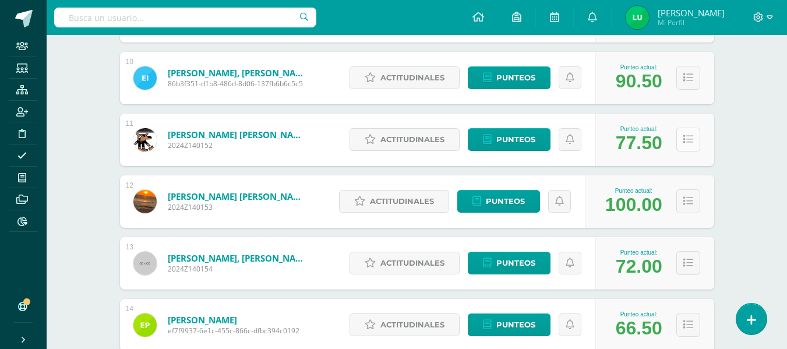
click at [691, 145] on button at bounding box center [689, 140] width 24 height 24
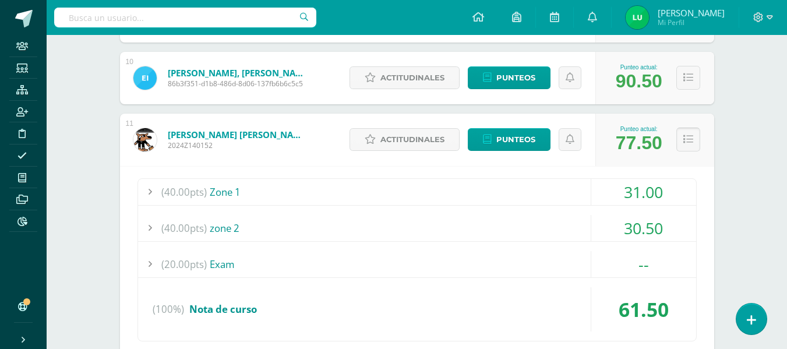
click at [691, 145] on button at bounding box center [689, 140] width 24 height 24
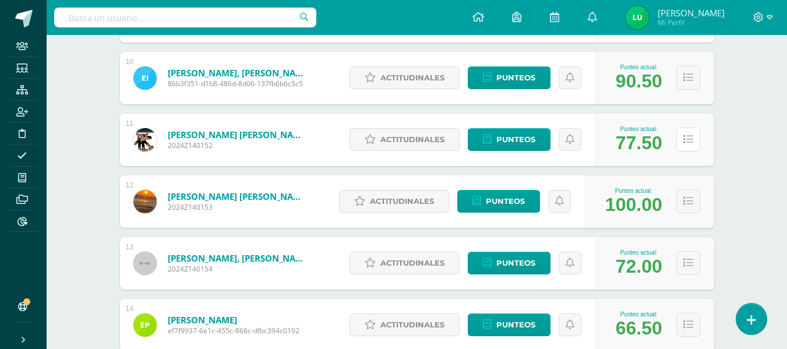
scroll to position [816, 0]
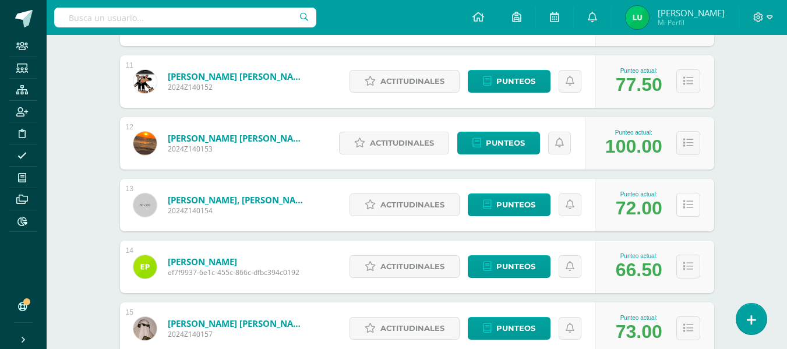
click at [692, 202] on icon at bounding box center [689, 205] width 10 height 10
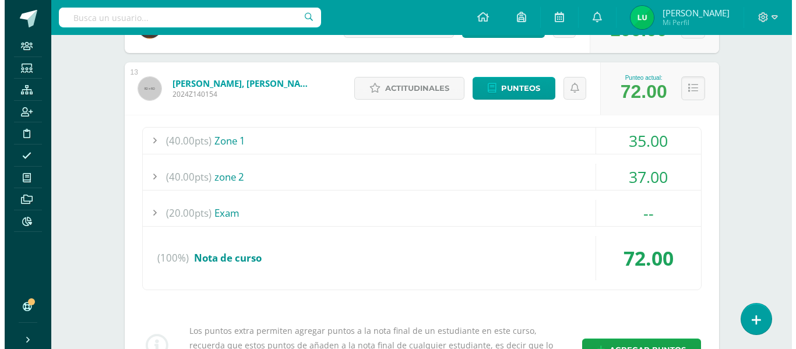
scroll to position [991, 0]
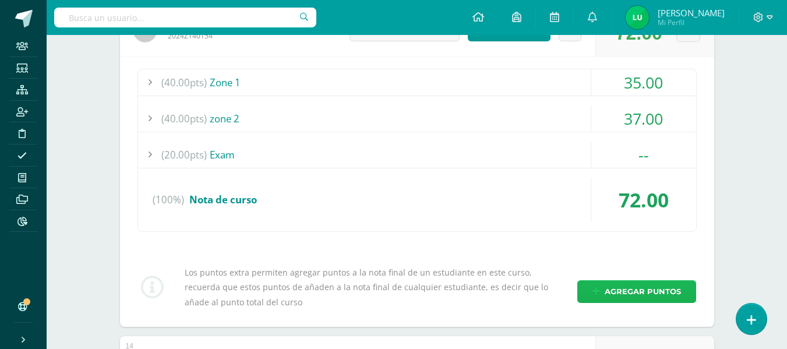
click at [635, 287] on span "Agregar puntos" at bounding box center [643, 292] width 76 height 22
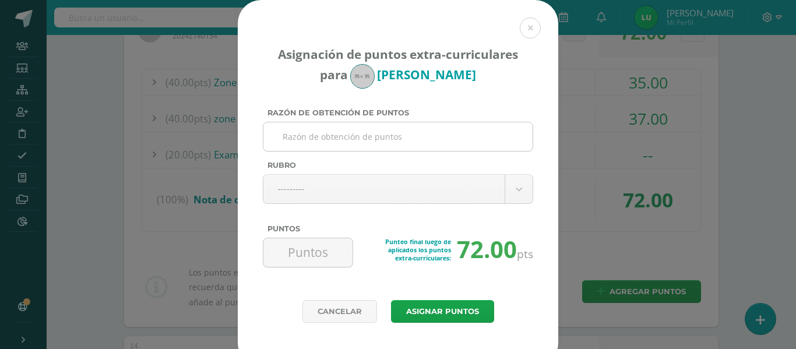
paste input "Evaluación"
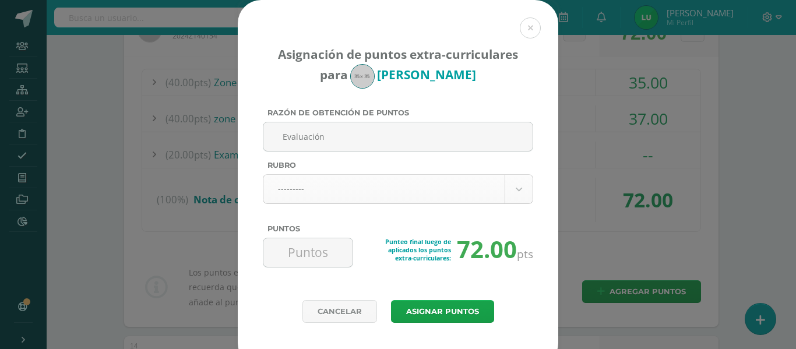
type input "Evaluación"
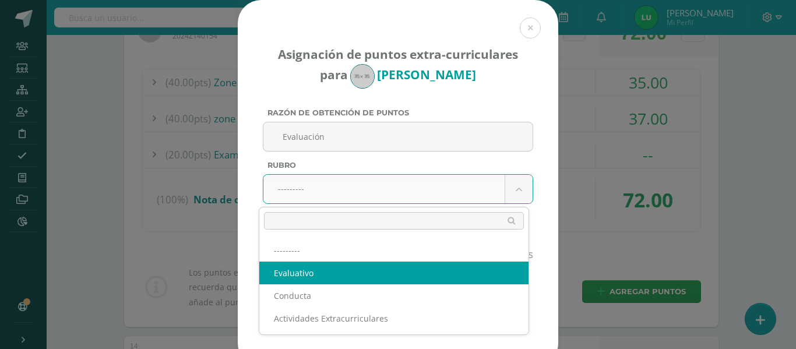
select select "1"
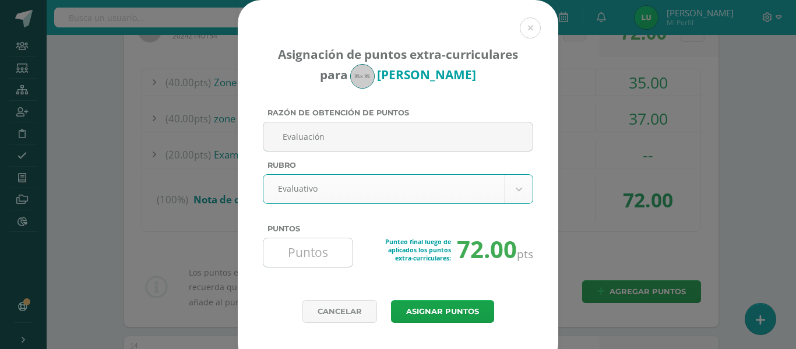
click at [302, 255] on input "Puntos" at bounding box center [308, 252] width 80 height 29
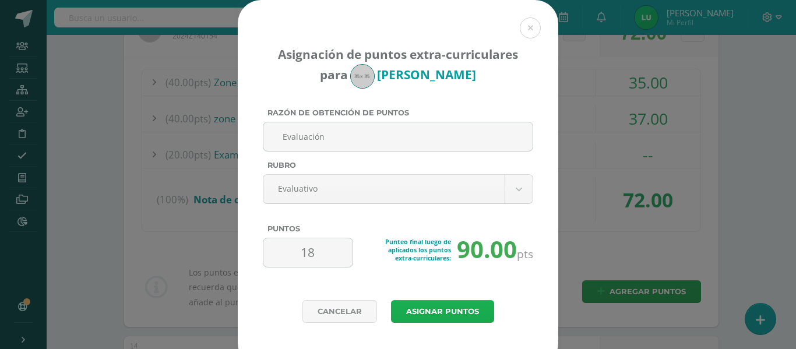
type input "18"
click at [430, 312] on button "Asignar puntos" at bounding box center [442, 311] width 103 height 23
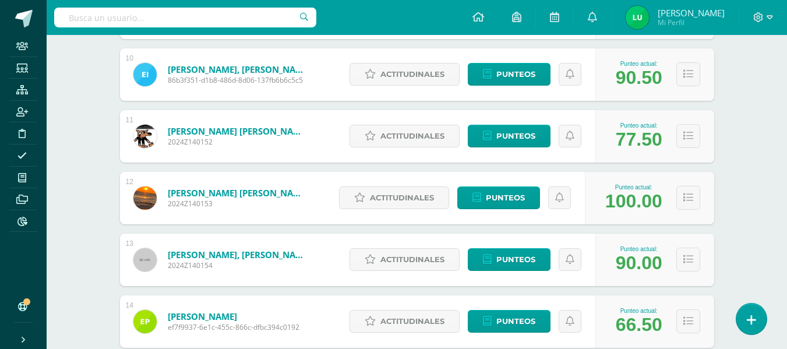
scroll to position [878, 0]
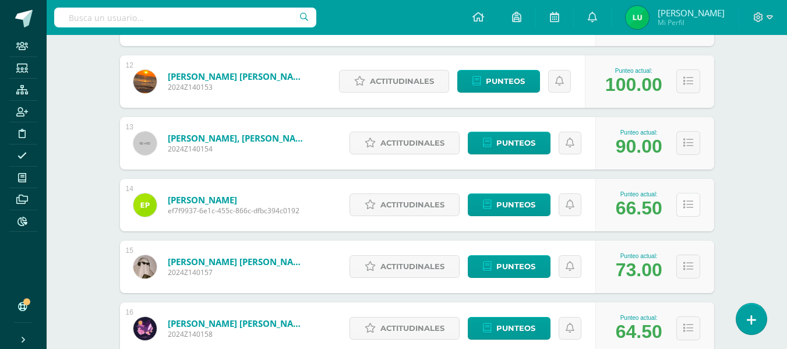
click at [688, 206] on icon at bounding box center [689, 205] width 10 height 10
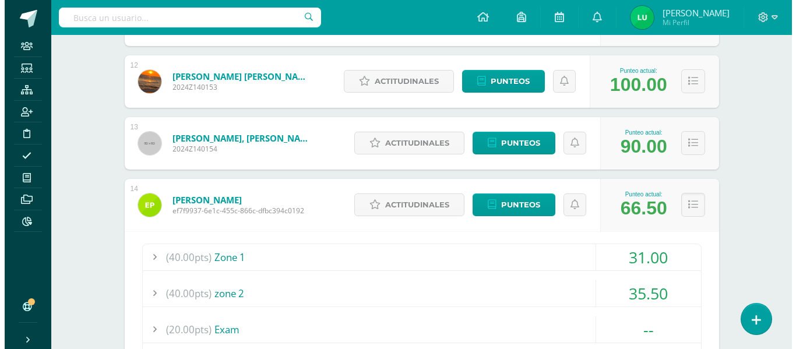
scroll to position [1053, 0]
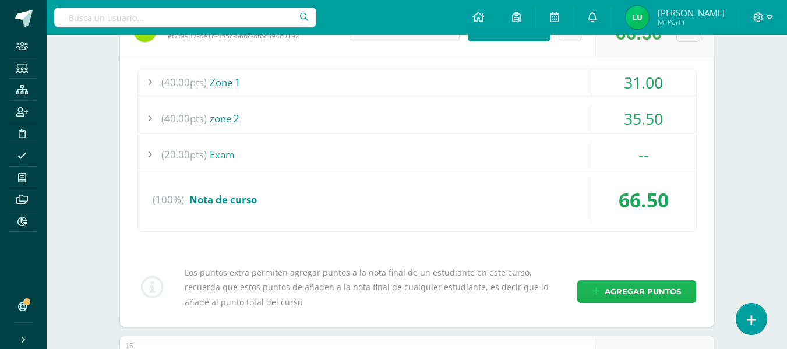
click at [623, 286] on span "Agregar puntos" at bounding box center [643, 292] width 76 height 22
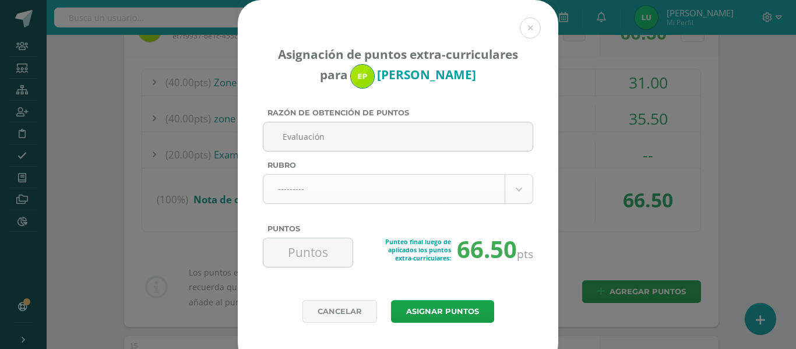
type input "Evaluación"
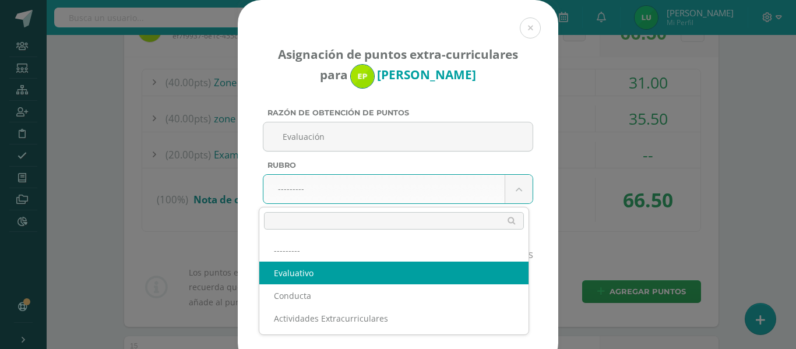
select select "1"
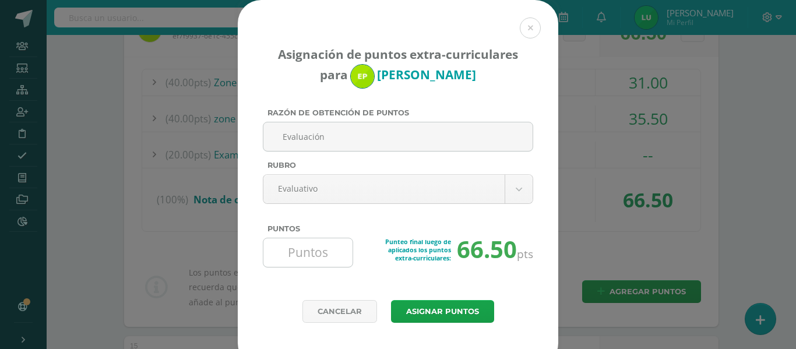
click at [290, 263] on input "Puntos" at bounding box center [308, 252] width 80 height 29
type input "18"
click at [431, 310] on button "Asignar puntos" at bounding box center [442, 311] width 103 height 23
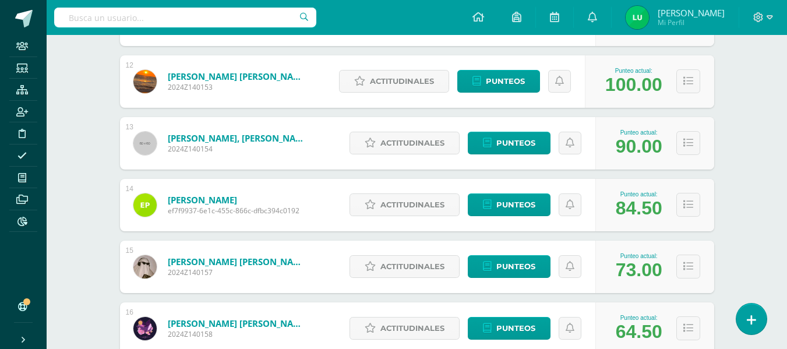
scroll to position [936, 0]
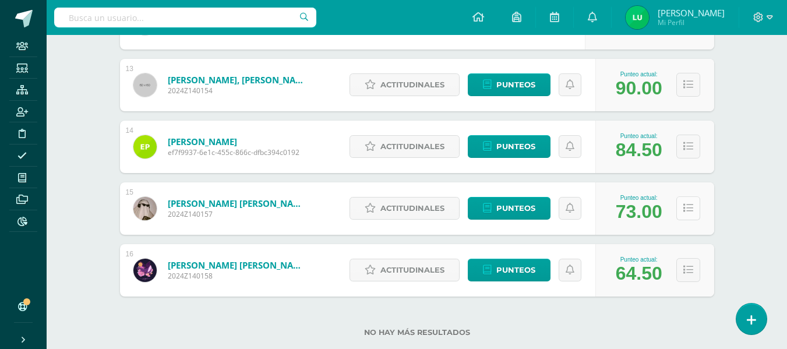
click at [693, 210] on button at bounding box center [689, 208] width 24 height 24
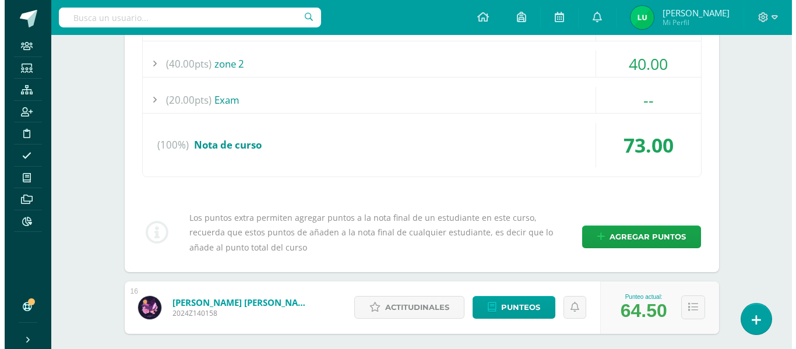
scroll to position [1232, 0]
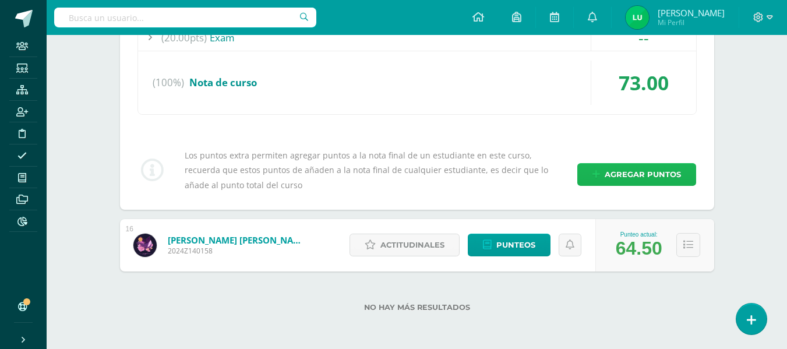
click at [694, 173] on link "Agregar puntos" at bounding box center [637, 174] width 119 height 23
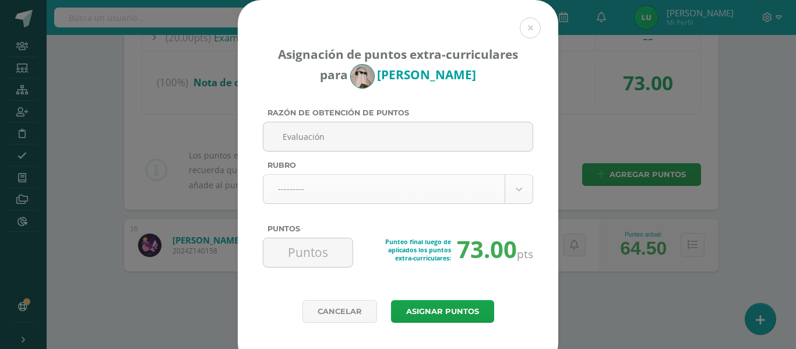
type input "Evaluación"
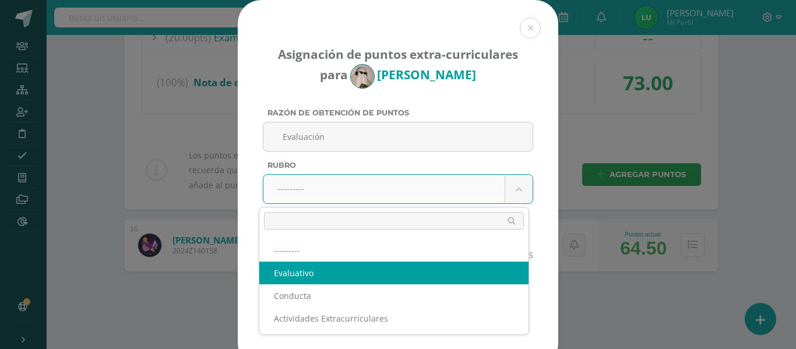
select select "1"
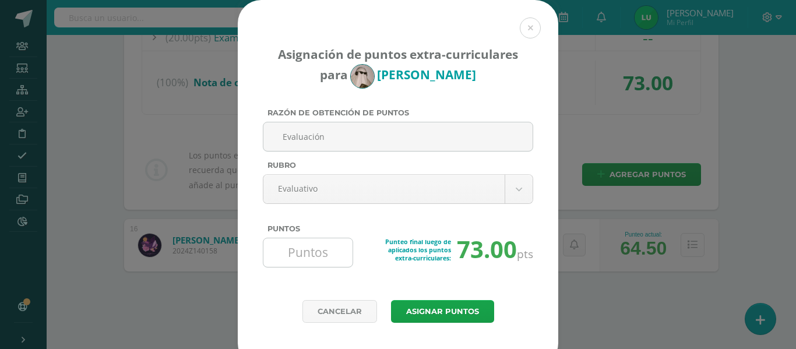
click at [329, 251] on input "Puntos" at bounding box center [308, 252] width 80 height 29
type input "18"
click at [416, 308] on button "Asignar puntos" at bounding box center [442, 311] width 103 height 23
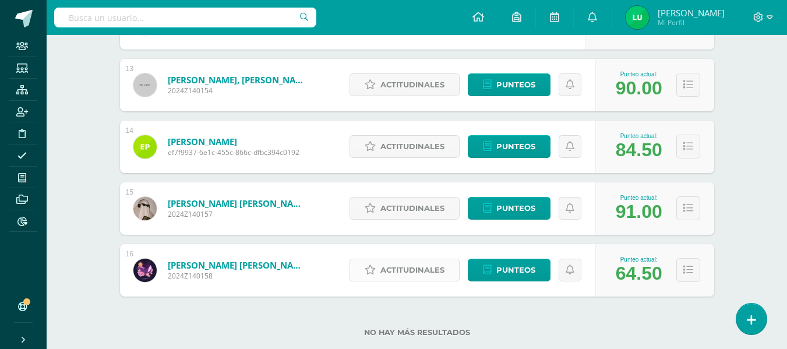
scroll to position [961, 0]
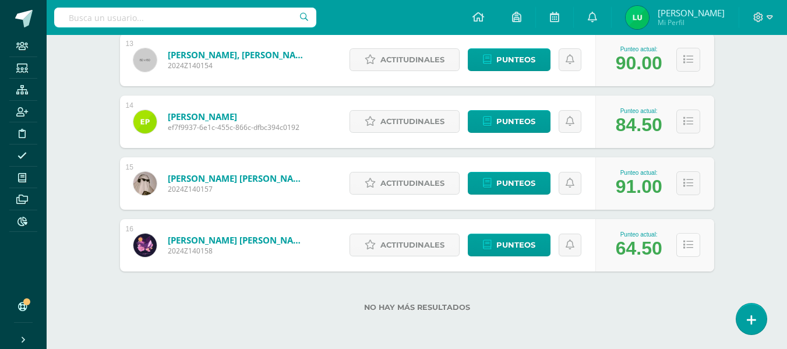
click at [687, 247] on icon at bounding box center [689, 245] width 10 height 10
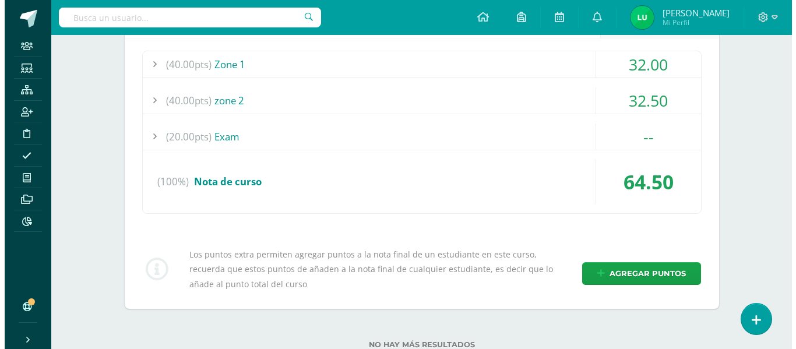
scroll to position [1232, 0]
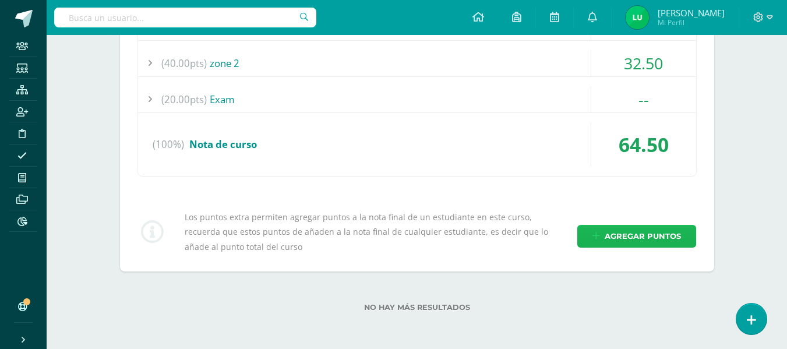
click at [613, 228] on span "Agregar puntos" at bounding box center [643, 237] width 76 height 22
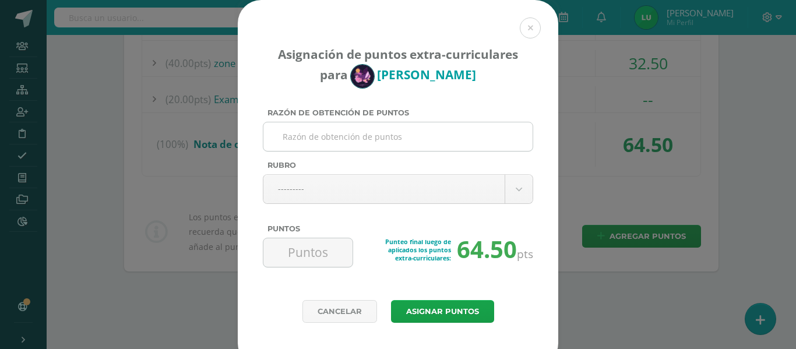
click at [323, 134] on input "Razón de obtención de puntos" at bounding box center [398, 136] width 260 height 29
paste input "Evaluación"
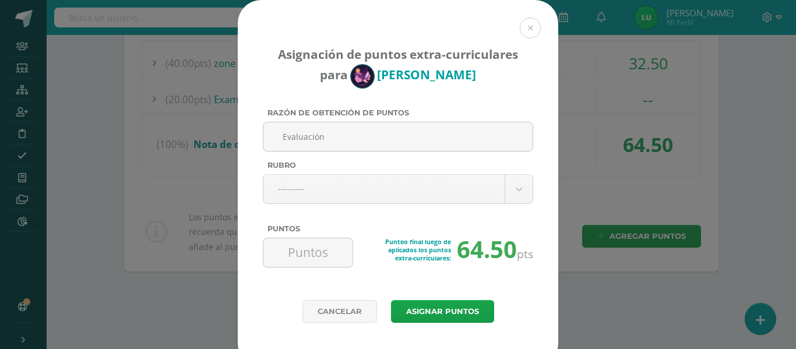
type input "Evaluación"
click at [304, 204] on div "Razón de obtención de puntos Evaluación Rubro --------- --------- Evaluativo Co…" at bounding box center [398, 192] width 280 height 168
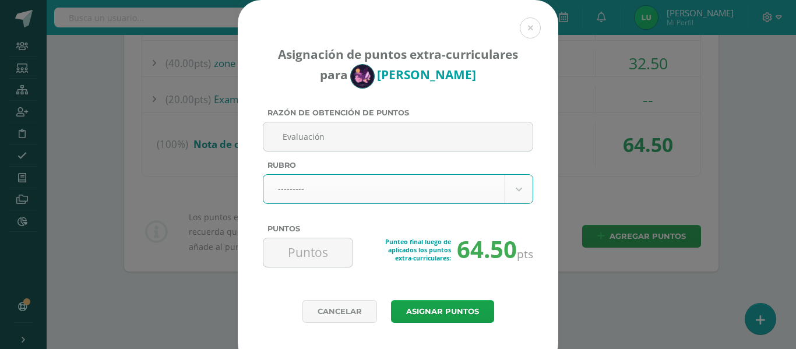
drag, startPoint x: 314, startPoint y: 209, endPoint x: 318, endPoint y: 196, distance: 13.1
click at [317, 198] on div "Razón de obtención de puntos Evaluación Rubro --------- --------- Evaluativo Co…" at bounding box center [398, 192] width 280 height 168
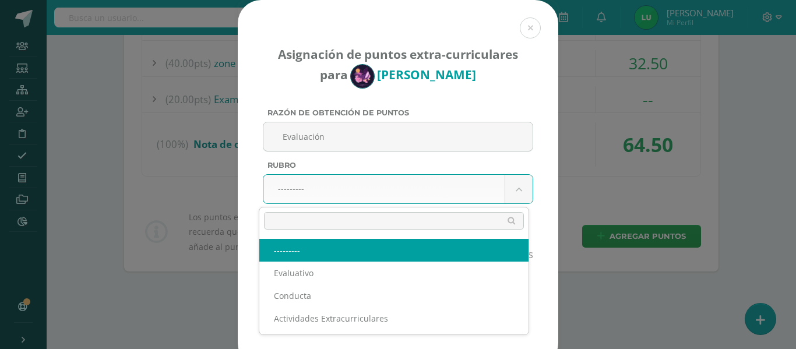
drag, startPoint x: 318, startPoint y: 196, endPoint x: 314, endPoint y: 208, distance: 12.0
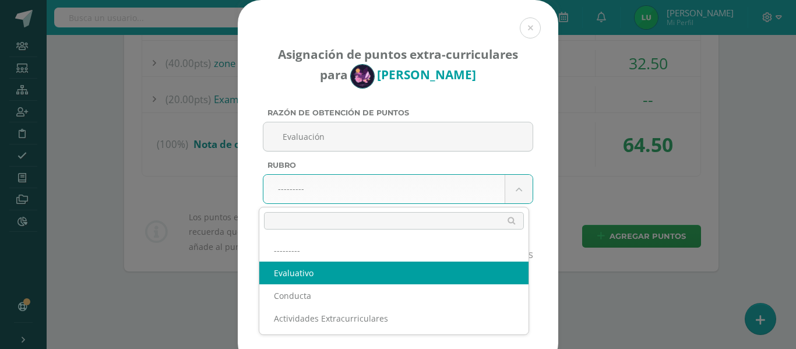
select select "1"
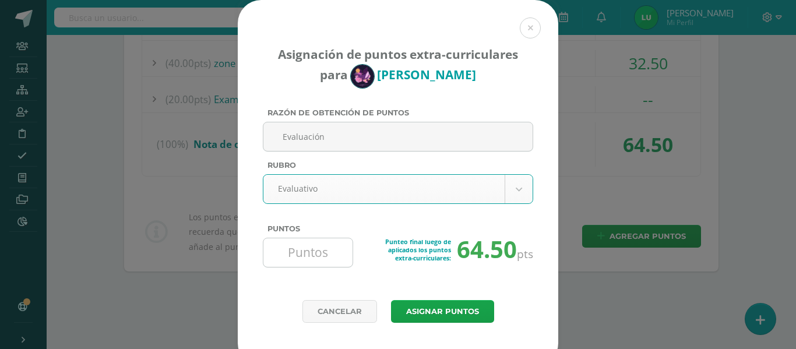
click at [289, 254] on input "Puntos" at bounding box center [308, 252] width 80 height 29
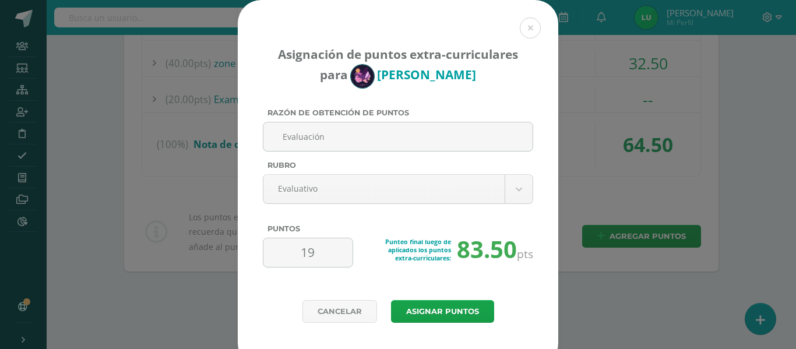
type input "19"
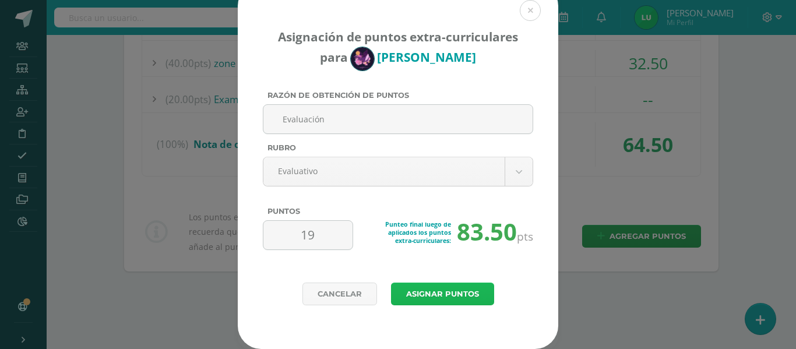
click at [396, 291] on button "Asignar puntos" at bounding box center [442, 294] width 103 height 23
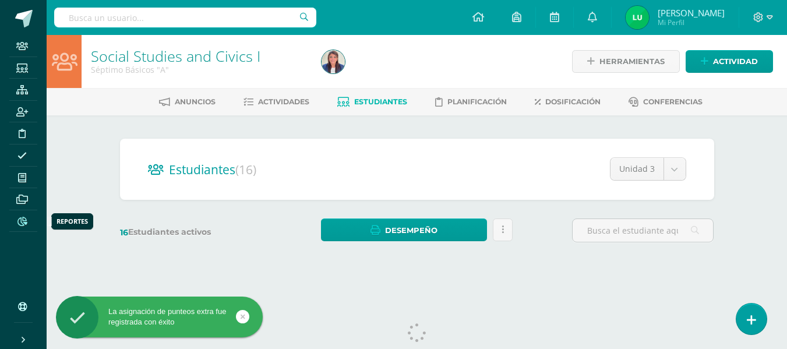
click at [26, 226] on span at bounding box center [22, 221] width 26 height 16
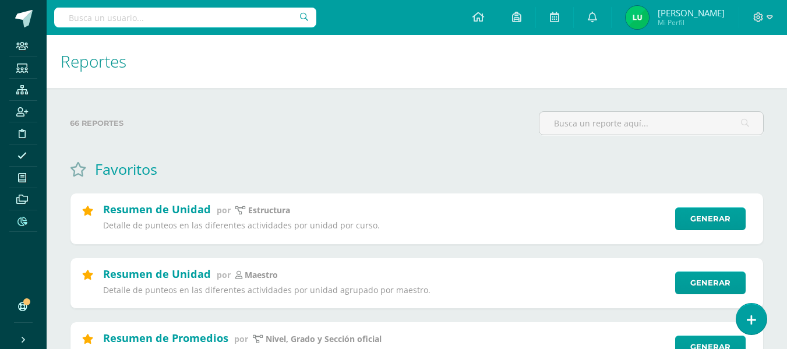
click at [134, 21] on input "text" at bounding box center [185, 18] width 262 height 20
type input "e"
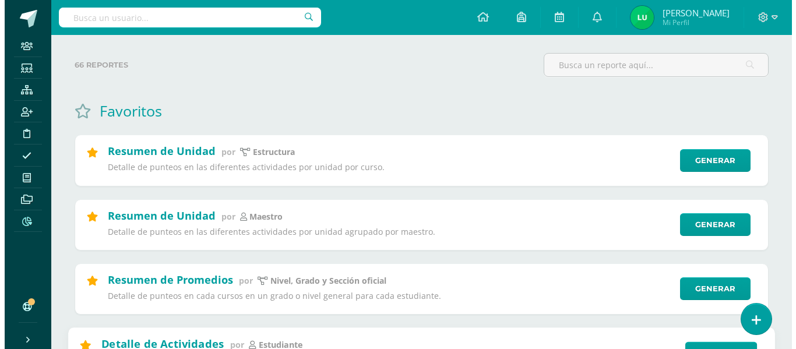
scroll to position [117, 0]
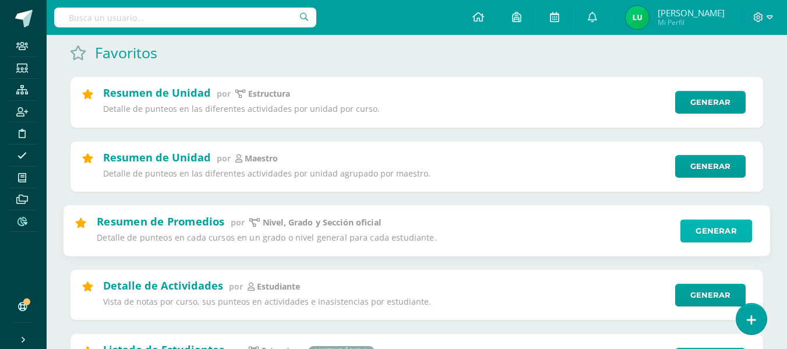
click at [699, 227] on link "Generar" at bounding box center [717, 230] width 72 height 23
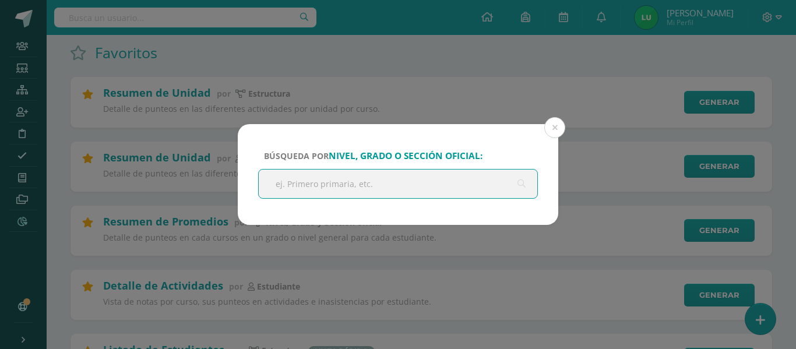
click at [393, 192] on input "text" at bounding box center [398, 184] width 279 height 29
type input "primaria"
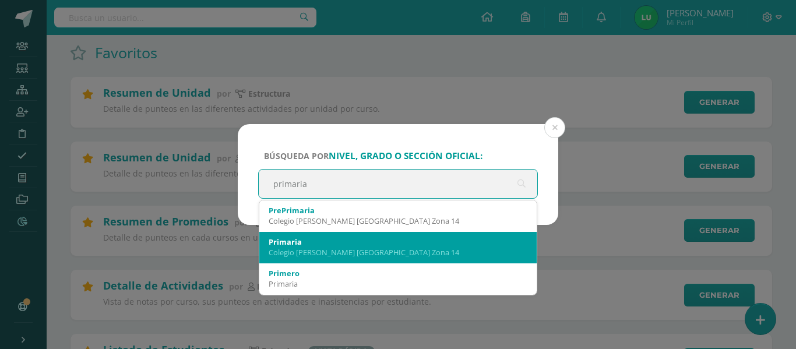
click at [357, 261] on div "Primaria Colegio [PERSON_NAME] [GEOGRAPHIC_DATA] Zona 14" at bounding box center [398, 247] width 259 height 30
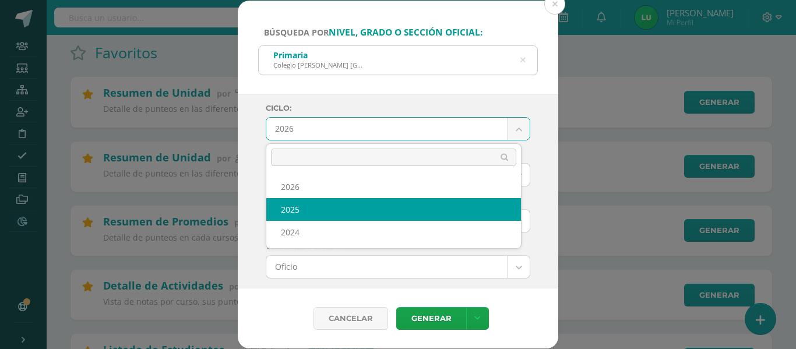
select select "4"
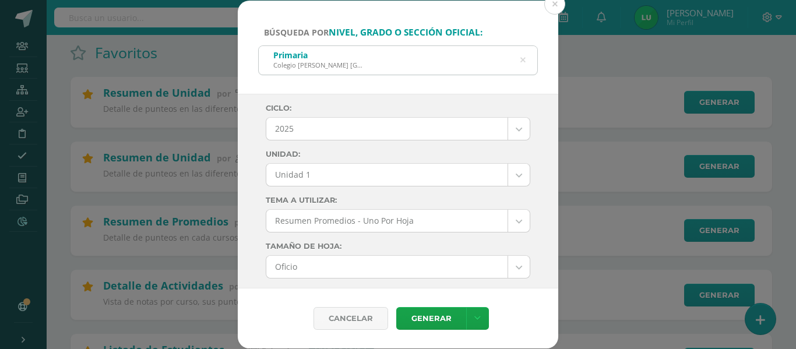
click at [243, 167] on div "Ciclo: 2025 2026 2025 2024 Unidad: Unidad 1 Unidad 1 Unidad 2 Unidad 3 Unidad 4…" at bounding box center [398, 191] width 321 height 195
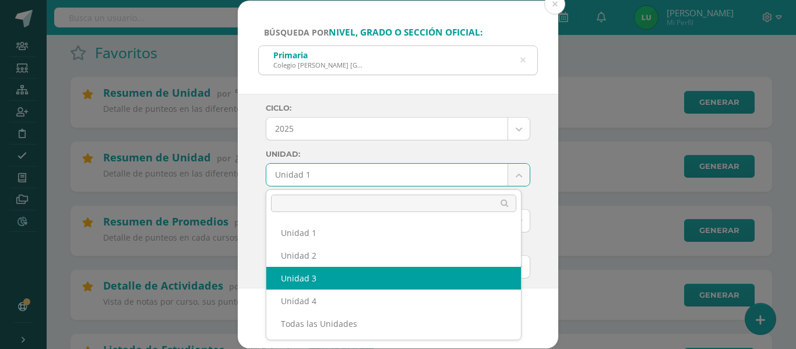
select select "Unidad 3"
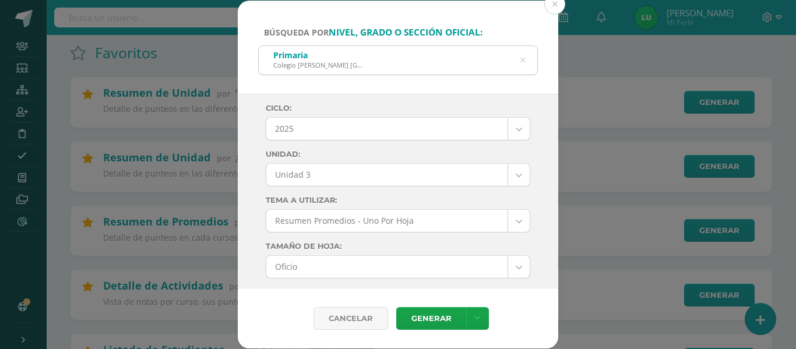
click at [255, 198] on div "Ciclo: 2025 2026 2025 2024 Unidad: Unidad 3 Unidad 1 Unidad 2 Unidad 3 Unidad 4…" at bounding box center [398, 191] width 321 height 195
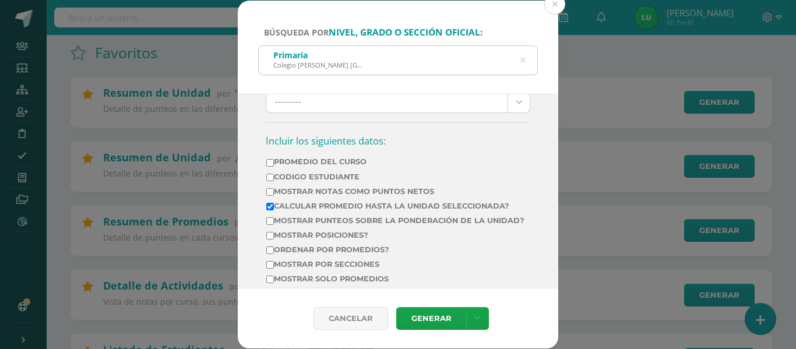
scroll to position [408, 0]
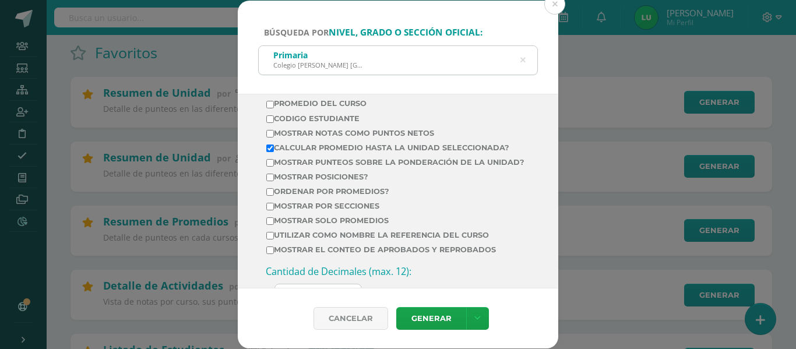
click at [361, 133] on label "Mostrar Notas Como Puntos Netos" at bounding box center [395, 133] width 258 height 9
click at [274, 133] on input "Mostrar Notas Como Puntos Netos" at bounding box center [270, 134] width 8 height 8
checkbox input "true"
click at [360, 147] on label "Calcular promedio hasta la unidad seleccionada?" at bounding box center [395, 147] width 258 height 9
click at [274, 147] on input "Calcular promedio hasta la unidad seleccionada?" at bounding box center [270, 149] width 8 height 8
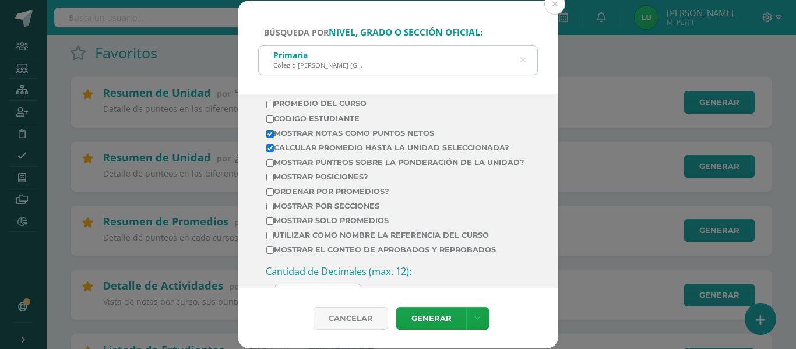
checkbox input "false"
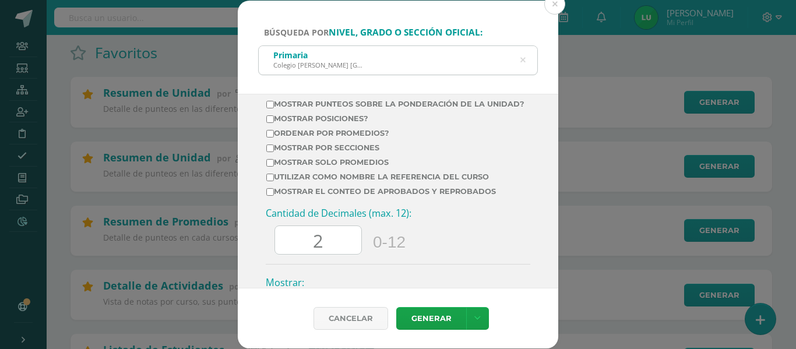
click at [349, 152] on label "Mostrar por secciones" at bounding box center [395, 147] width 258 height 9
click at [274, 152] on input "Mostrar por secciones" at bounding box center [270, 149] width 8 height 8
checkbox input "true"
drag, startPoint x: 330, startPoint y: 252, endPoint x: 296, endPoint y: 249, distance: 34.5
click at [296, 249] on input "2" at bounding box center [318, 240] width 86 height 29
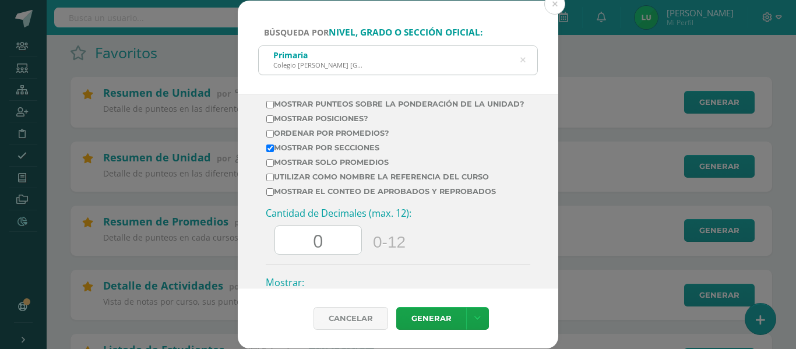
scroll to position [525, 0]
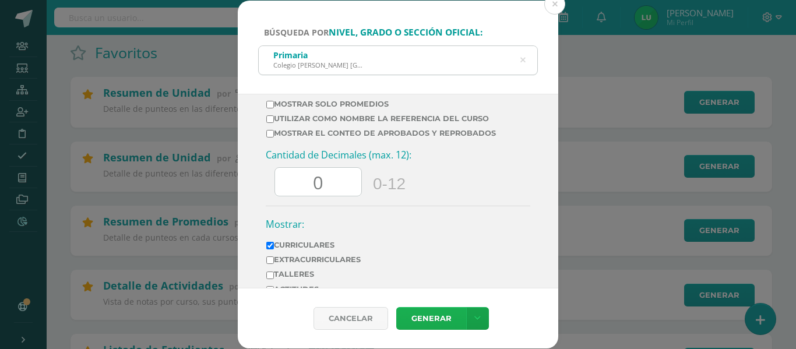
type input "0"
click at [433, 318] on link "Generar" at bounding box center [431, 318] width 70 height 23
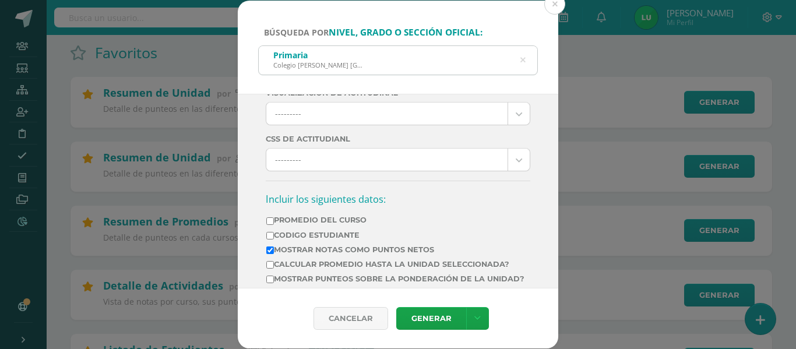
scroll to position [233, 0]
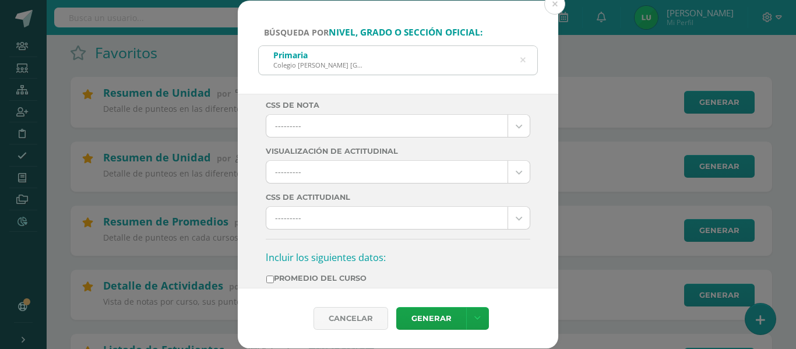
click at [523, 59] on icon at bounding box center [523, 60] width 5 height 30
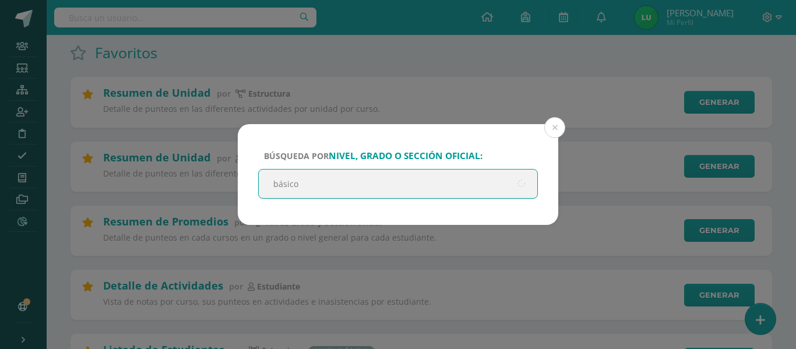
type input "básicos"
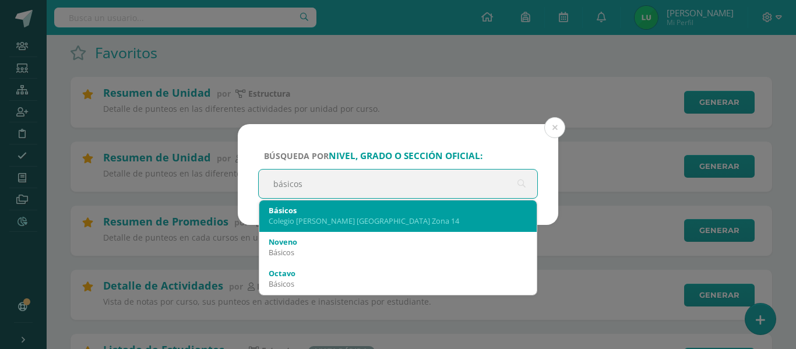
click at [328, 217] on div "Colegio [PERSON_NAME] [GEOGRAPHIC_DATA] Zona 14" at bounding box center [398, 221] width 259 height 10
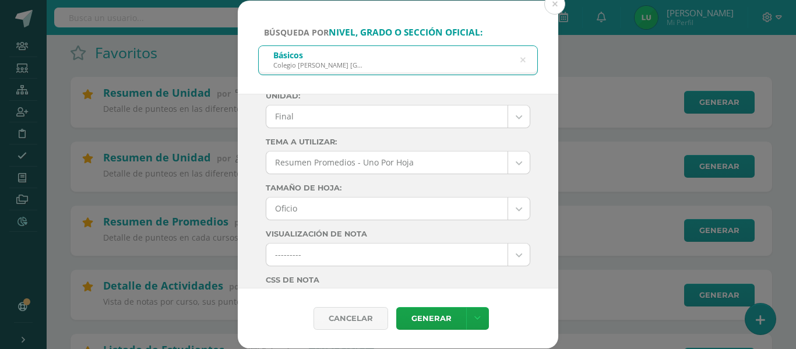
scroll to position [0, 0]
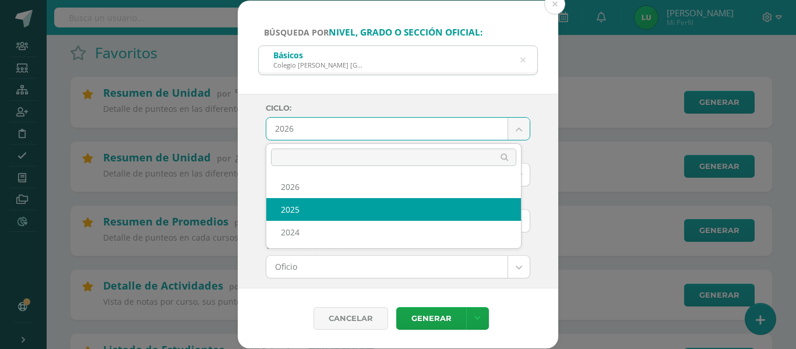
select select "4"
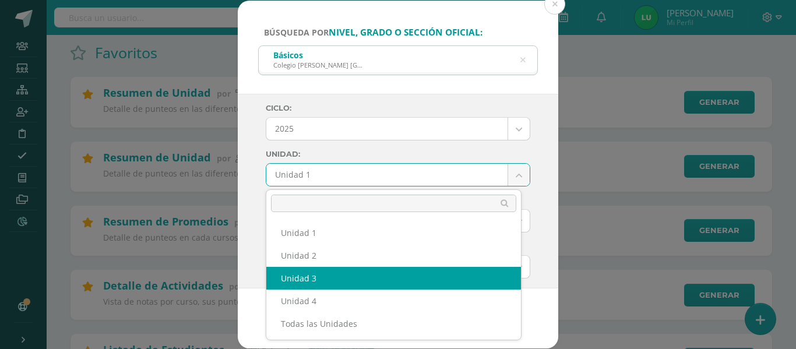
select select "Unidad 3"
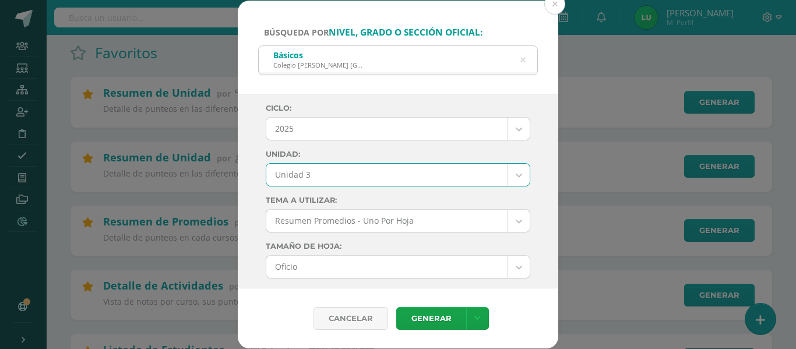
click at [259, 187] on div "Ciclo: 2025 2026 2025 2024 Unidad: Unidad 3 Unidad 1 Unidad 2 Unidad 3 Unidad 4…" at bounding box center [398, 191] width 321 height 195
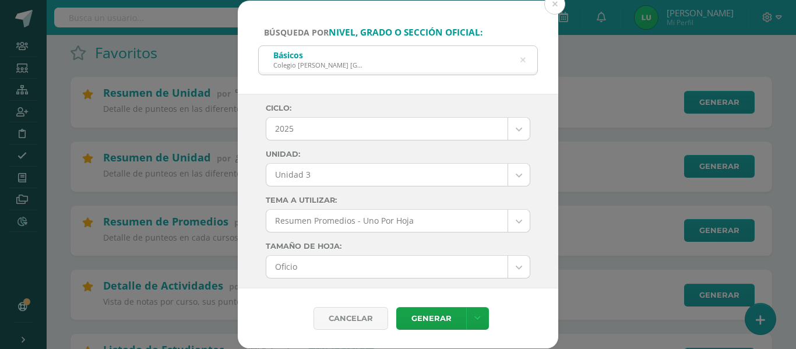
scroll to position [58, 0]
